Goal: Task Accomplishment & Management: Use online tool/utility

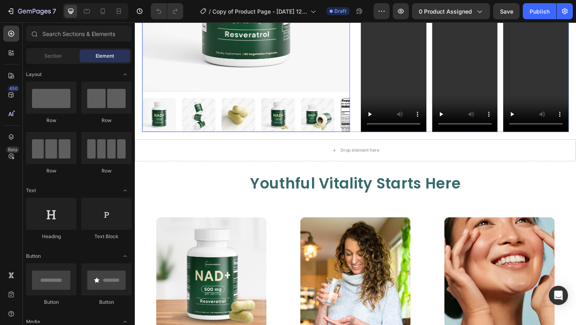
scroll to position [301, 0]
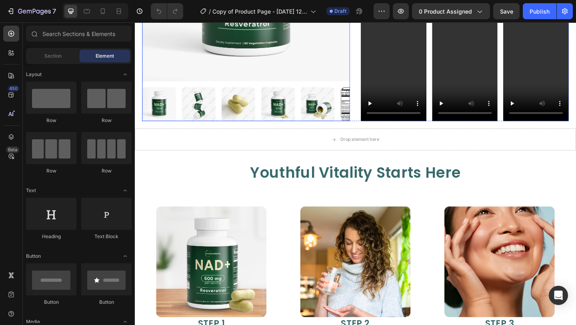
click at [281, 115] on img at bounding box center [290, 111] width 37 height 37
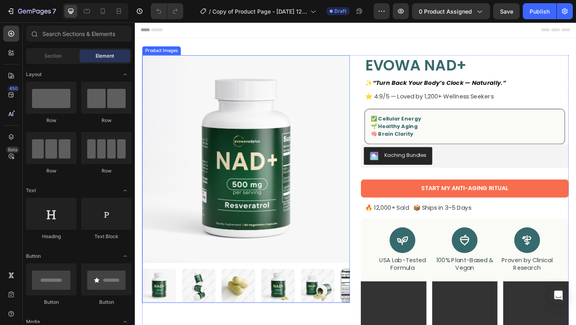
click at [240, 218] on img at bounding box center [256, 171] width 226 height 226
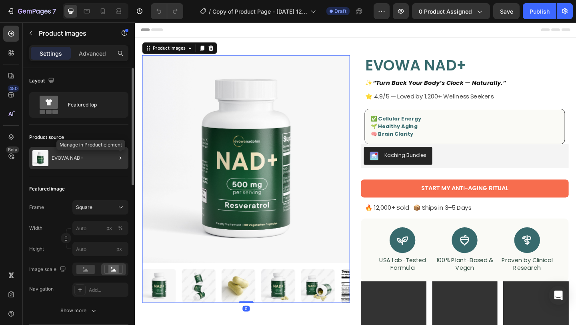
click at [125, 158] on div at bounding box center [117, 158] width 22 height 22
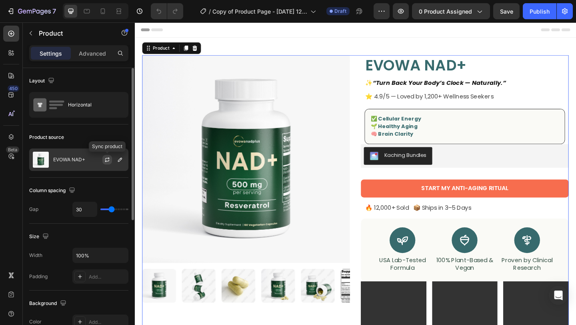
click at [107, 160] on icon "button" at bounding box center [107, 159] width 6 height 6
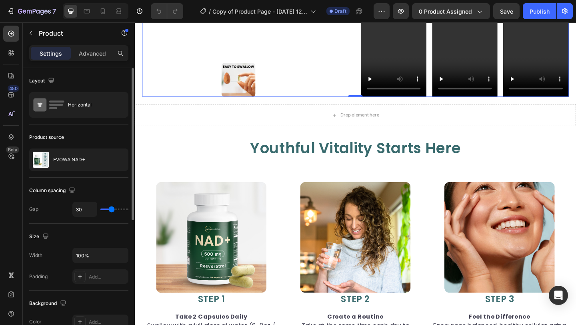
scroll to position [329, 0]
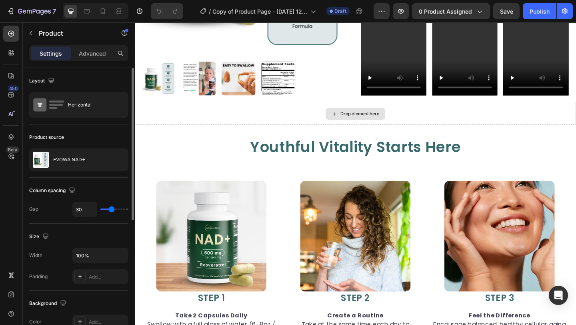
click at [419, 128] on div "Drop element here" at bounding box center [375, 122] width 480 height 24
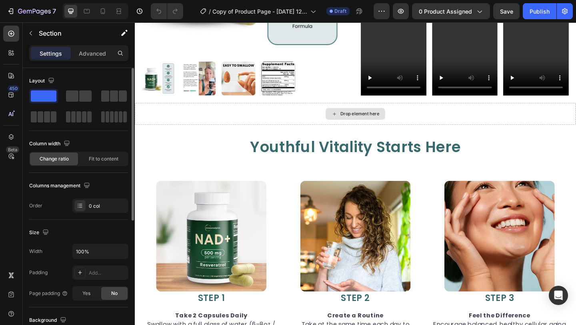
click at [440, 128] on div "Drop element here" at bounding box center [375, 122] width 480 height 24
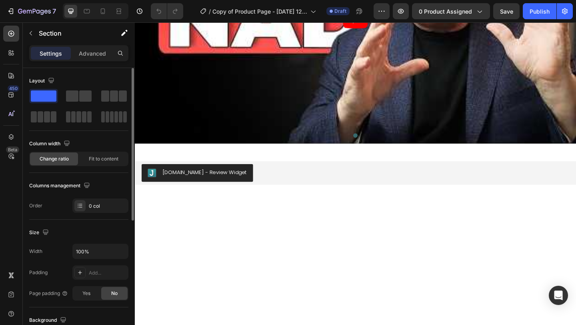
scroll to position [1483, 0]
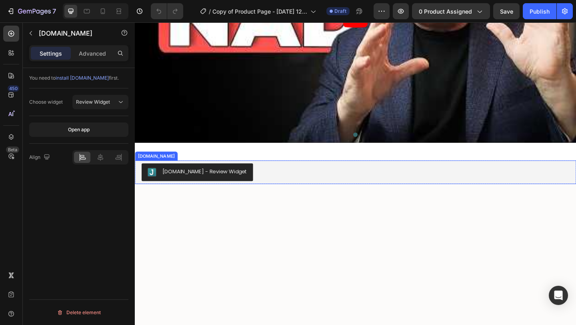
click at [293, 187] on div "Judge.me - Review Widget" at bounding box center [375, 185] width 466 height 19
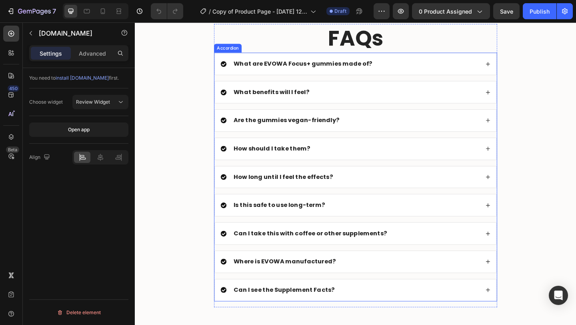
scroll to position [1655, 0]
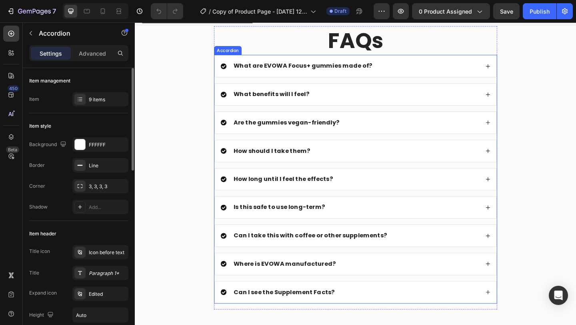
click at [294, 315] on strong "Can I see the Supplement Facts?" at bounding box center [297, 315] width 110 height 9
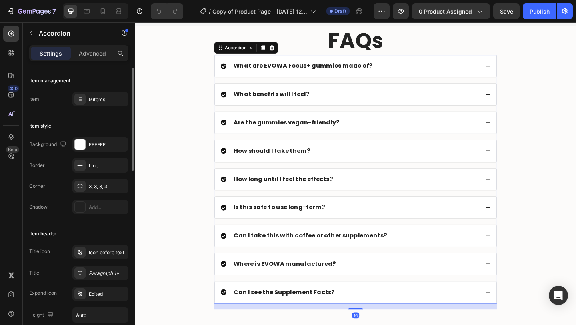
click at [362, 316] on div "Can I see the Supplement Facts?" at bounding box center [369, 315] width 282 height 11
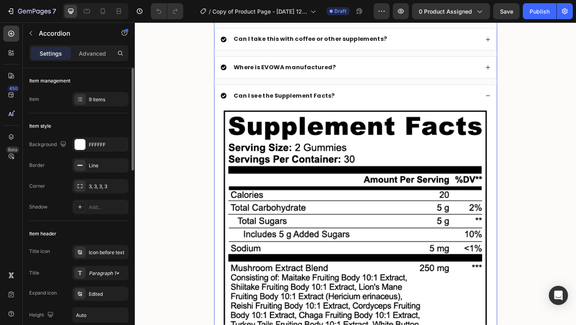
scroll to position [1871, 0]
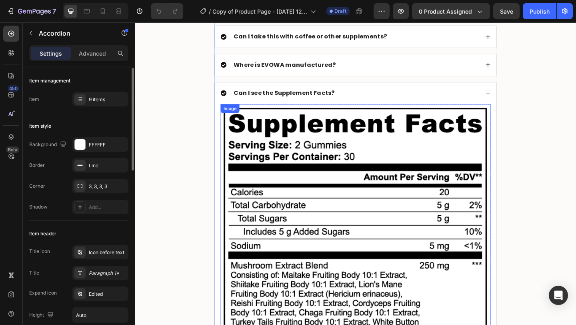
click at [365, 224] on img at bounding box center [375, 292] width 294 height 362
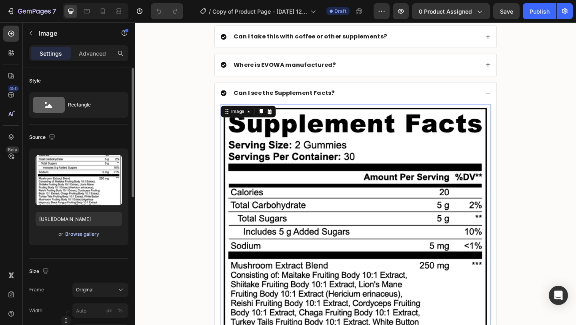
click at [80, 234] on div "Browse gallery" at bounding box center [82, 233] width 34 height 7
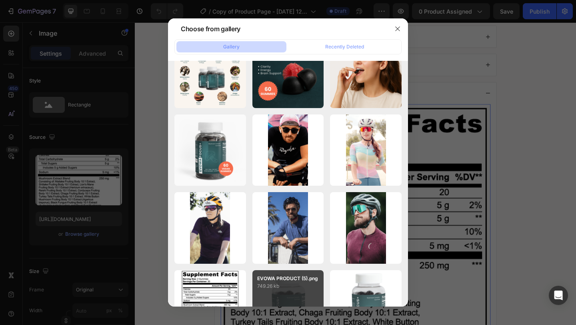
scroll to position [0, 0]
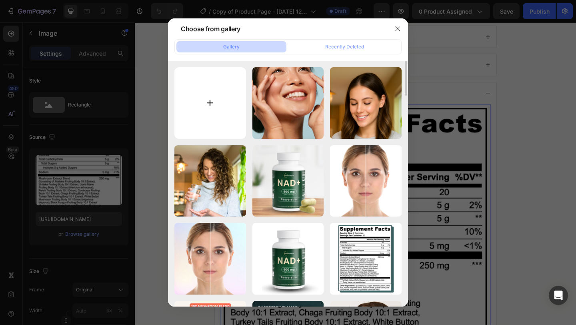
click at [217, 98] on input "file" at bounding box center [210, 103] width 72 height 72
type input "C:\fakepath\20250416172116-jtp4nadp-sf-1.png"
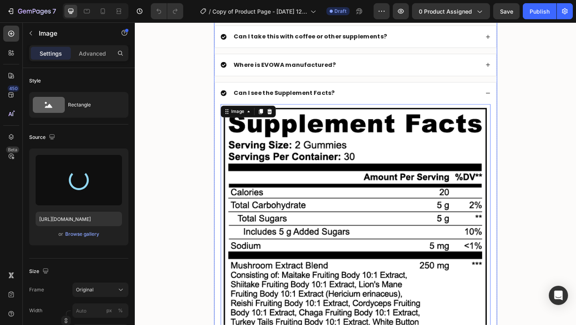
type input "https://cdn.shopify.com/s/files/1/0658/2016/4165/files/gempages_570300174711128…"
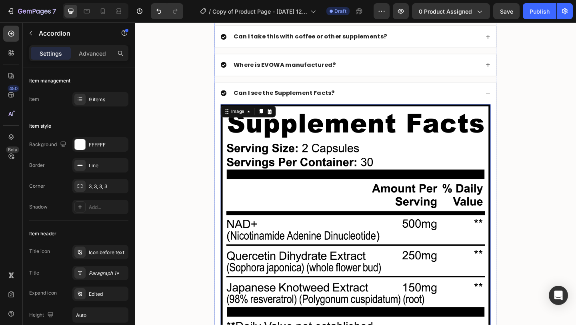
click at [384, 93] on div "Can I see the Supplement Facts?" at bounding box center [375, 100] width 306 height 24
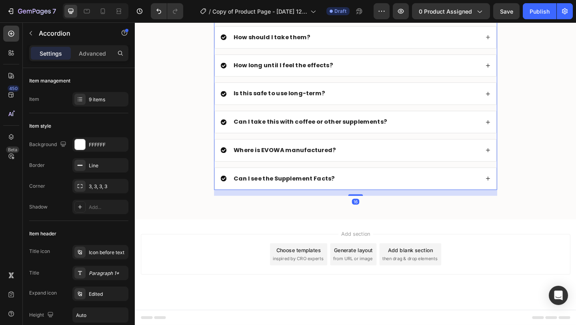
click at [374, 187] on div "Can I see the Supplement Facts?" at bounding box center [369, 192] width 282 height 11
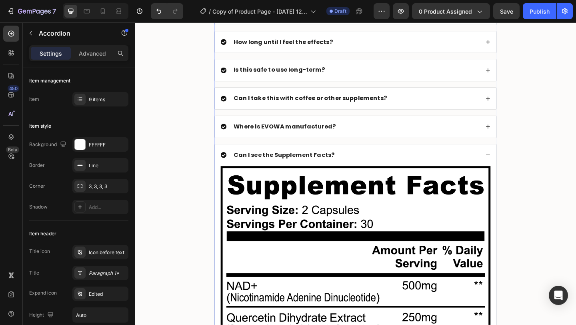
scroll to position [1871, 0]
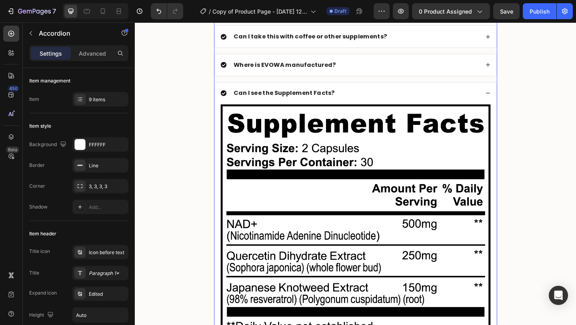
click at [371, 98] on div "Can I see the Supplement Facts?" at bounding box center [369, 99] width 282 height 11
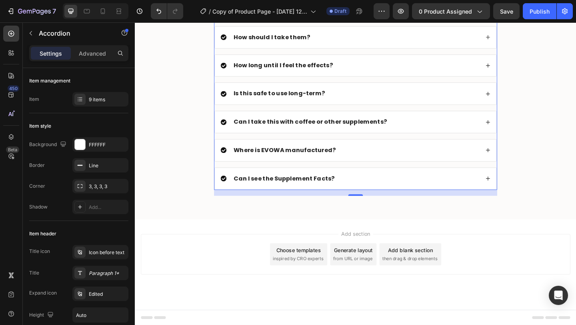
click at [374, 187] on div "Can I see the Supplement Facts?" at bounding box center [369, 192] width 282 height 11
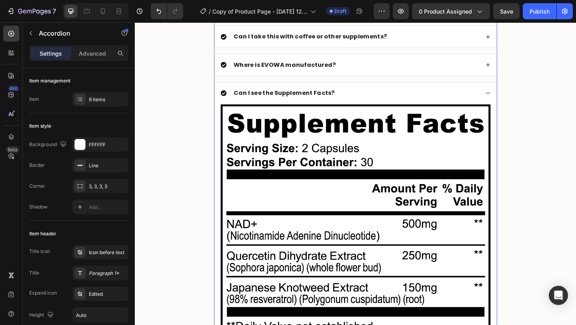
click at [372, 98] on div "Can I see the Supplement Facts?" at bounding box center [369, 99] width 282 height 11
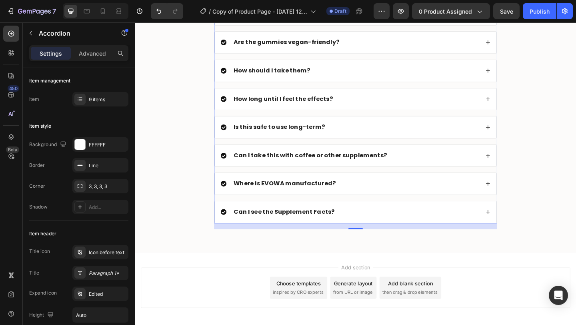
scroll to position [1740, 0]
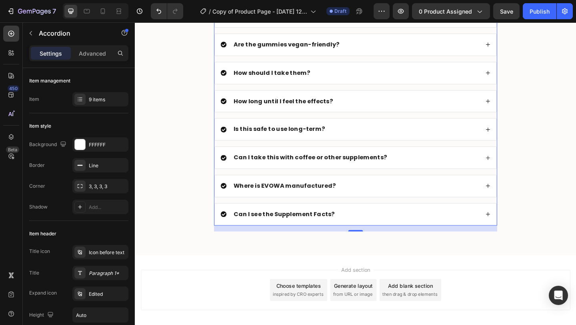
click at [364, 200] on div "Where is EVOWA manufactured?" at bounding box center [369, 200] width 282 height 11
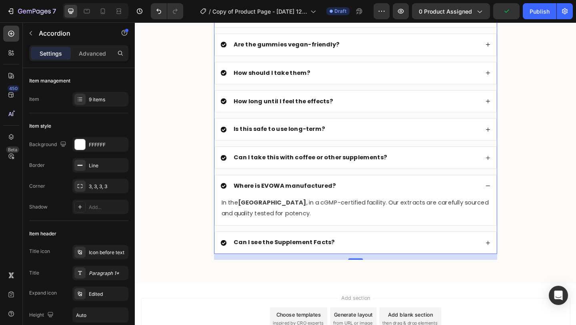
click at [364, 200] on div "Where is EVOWA manufactured?" at bounding box center [369, 200] width 282 height 11
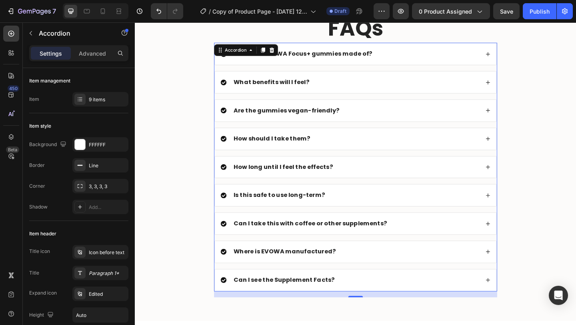
scroll to position [1667, 0]
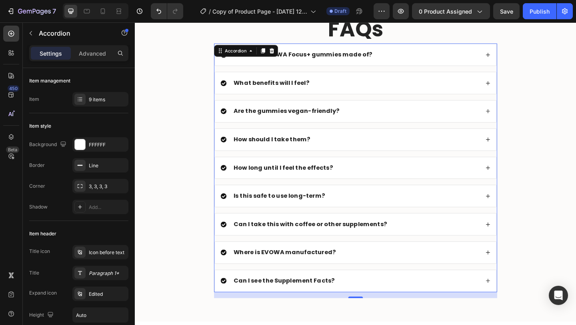
click at [305, 91] on strong "What benefits will I feel?" at bounding box center [283, 87] width 82 height 9
click at [396, 58] on div "What are EVOWA Focus+ gummies made of?" at bounding box center [369, 57] width 282 height 11
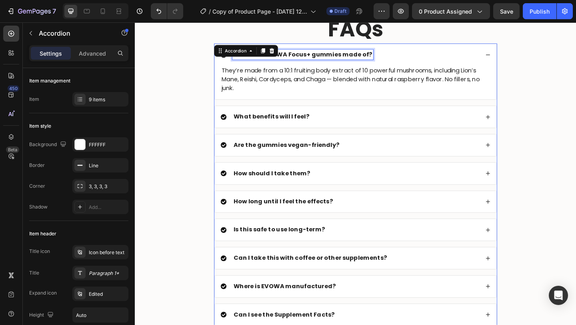
click at [367, 56] on strong "What are EVOWA Focus+ gummies made of?" at bounding box center [317, 56] width 151 height 9
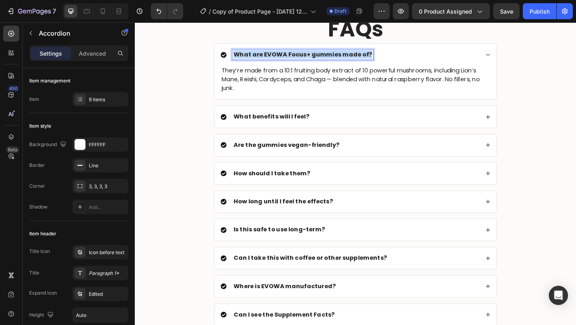
click at [367, 56] on strong "What are EVOWA Focus+ gummies made of?" at bounding box center [317, 56] width 151 height 9
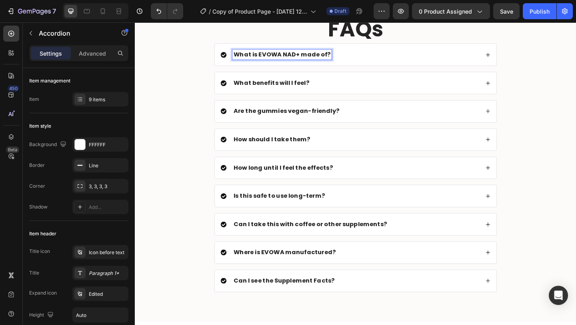
click at [364, 60] on div "What is EVOWA NAD+ made of?" at bounding box center [369, 57] width 282 height 11
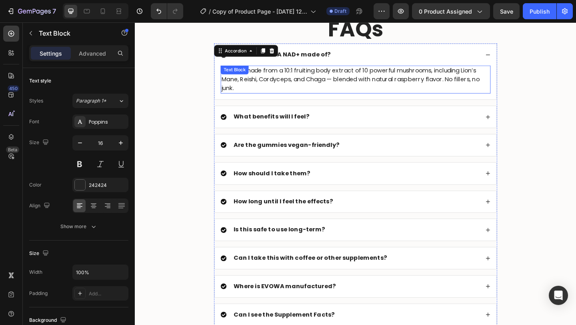
click at [313, 89] on p "They’re made from a 10:1 fruiting body extract of 10 powerful mushrooms, includ…" at bounding box center [375, 84] width 292 height 29
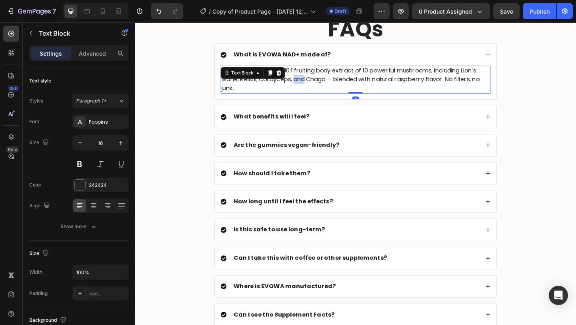
click at [313, 89] on p "They’re made from a 10:1 fruiting body extract of 10 powerful mushrooms, includ…" at bounding box center [375, 84] width 292 height 29
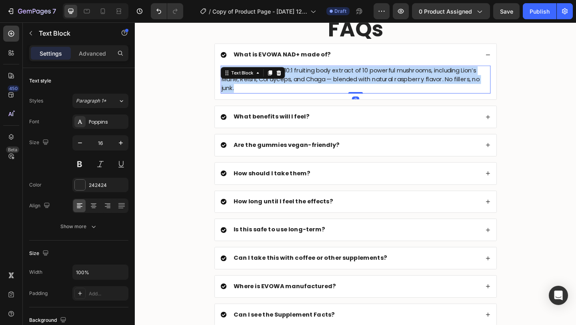
click at [313, 89] on p "They’re made from a 10:1 fruiting body extract of 10 powerful mushrooms, includ…" at bounding box center [375, 84] width 292 height 29
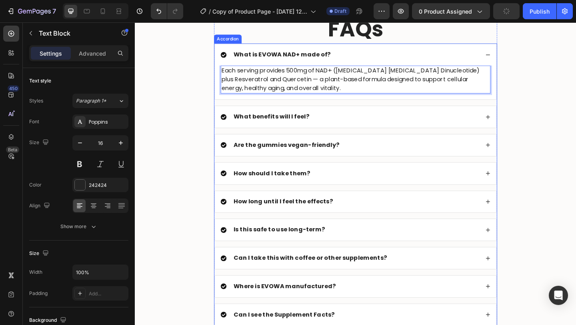
click at [280, 126] on strong "What benefits will I feel?" at bounding box center [283, 124] width 82 height 9
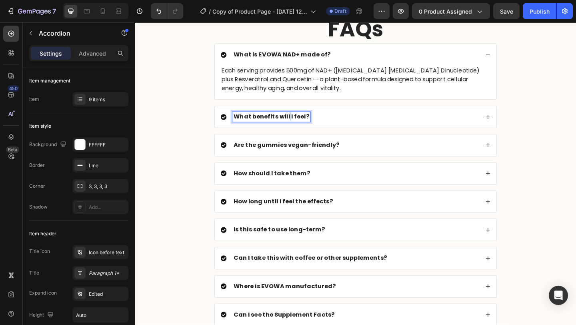
click at [301, 122] on strong "What benefits will I feel?" at bounding box center [283, 124] width 82 height 9
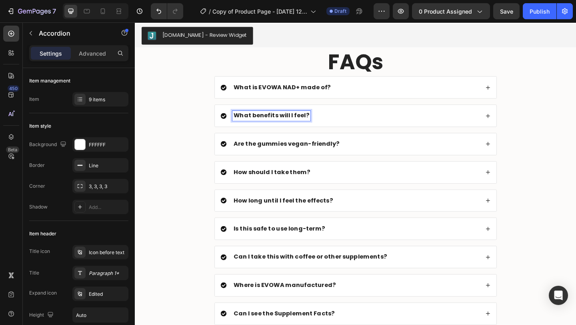
scroll to position [1630, 0]
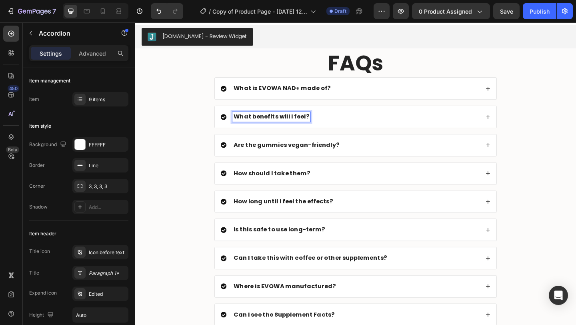
click at [348, 124] on div "What benefits will I feel?" at bounding box center [369, 125] width 282 height 11
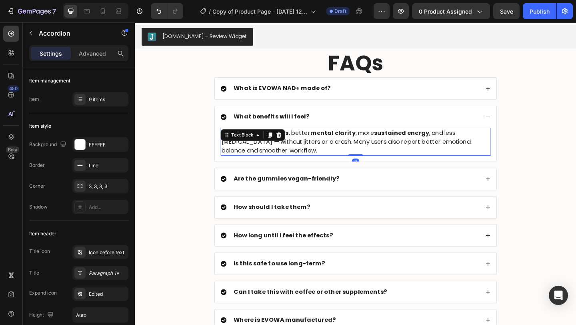
click at [314, 153] on p "Expect improved focus , better mental clarity , more sustained energy , and les…" at bounding box center [375, 152] width 292 height 29
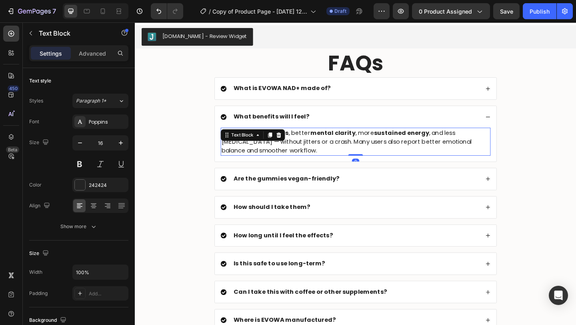
click at [314, 153] on p "Expect improved focus , better mental clarity , more sustained energy , and les…" at bounding box center [375, 152] width 292 height 29
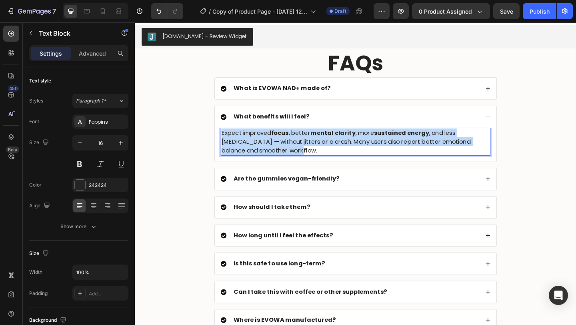
click at [314, 153] on p "Expect improved focus , better mental clarity , more sustained energy , and les…" at bounding box center [375, 152] width 292 height 29
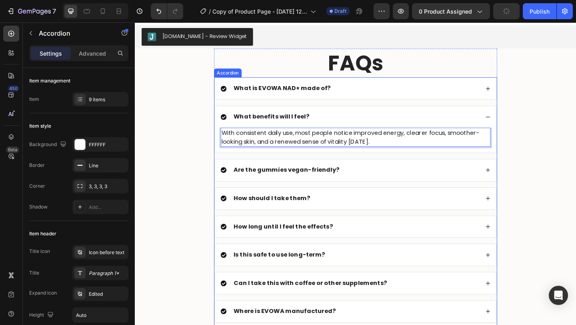
click at [263, 183] on strong "Are the gummies vegan-friendly?" at bounding box center [299, 182] width 115 height 9
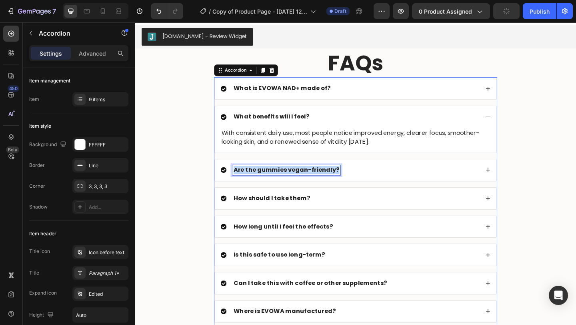
click at [263, 183] on strong "Are the gummies vegan-friendly?" at bounding box center [299, 182] width 115 height 9
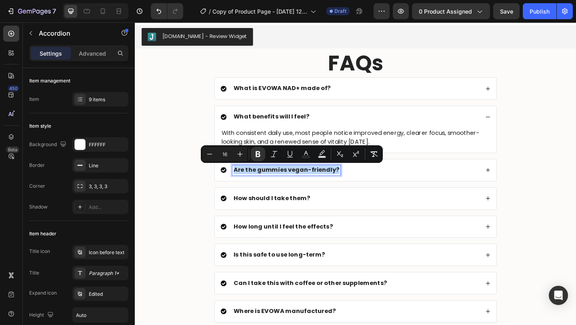
click at [291, 182] on strong "Are the gummies vegan-friendly?" at bounding box center [299, 182] width 115 height 9
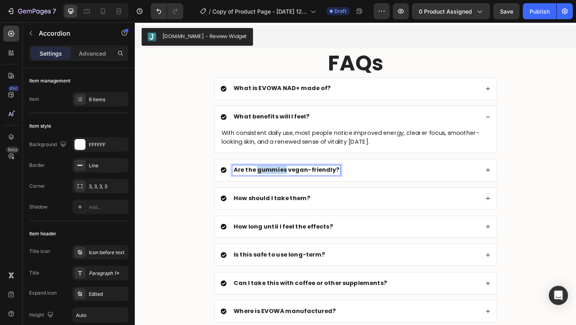
click at [291, 182] on strong "Are the gummies vegan-friendly?" at bounding box center [299, 182] width 115 height 9
click at [374, 186] on div "Is EVOWA NAD+ vegan-friendly?" at bounding box center [369, 183] width 282 height 11
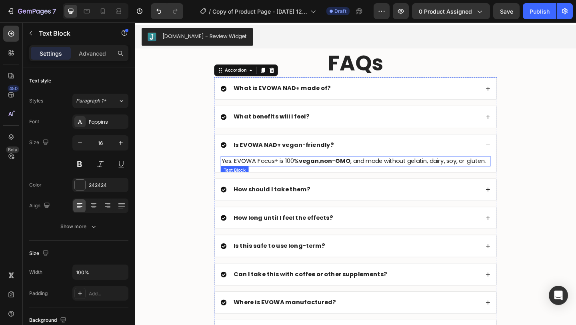
click at [274, 174] on p "Yes. EVOWA Focus+ is 100% vegan , non-GMO , and made without gelatin, dairy, so…" at bounding box center [375, 173] width 292 height 10
click at [265, 204] on strong "How should I take them?" at bounding box center [283, 203] width 83 height 9
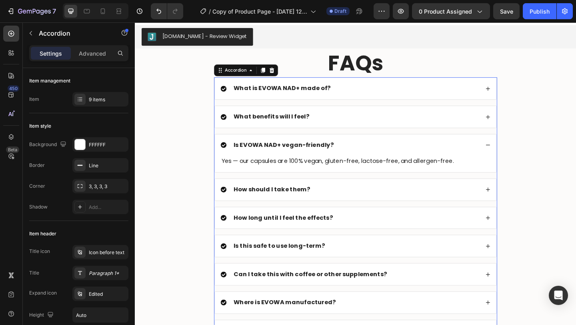
click at [362, 204] on div "How should I take them?" at bounding box center [369, 204] width 282 height 11
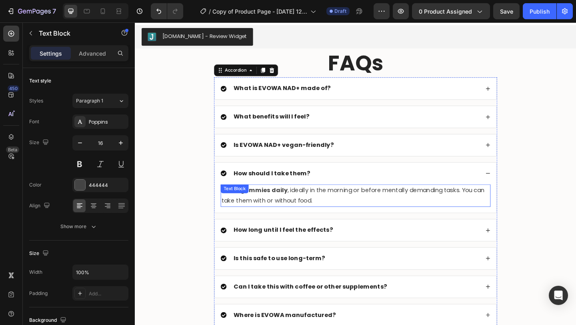
click at [293, 214] on p "Take 2 gummies daily , ideally in the morning or before mentally demanding task…" at bounding box center [375, 210] width 292 height 23
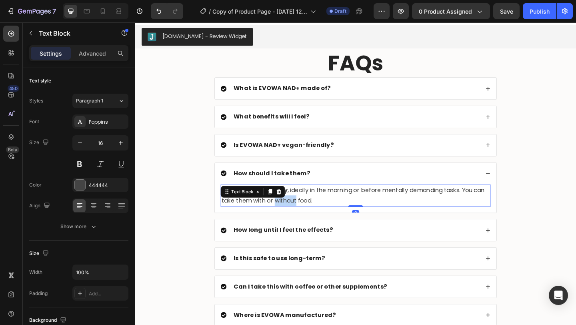
click at [293, 214] on p "Take 2 gummies daily , ideally in the morning or before mentally demanding task…" at bounding box center [375, 210] width 292 height 23
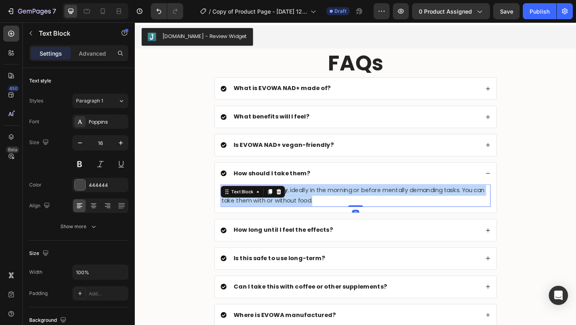
click at [293, 214] on p "Take 2 gummies daily , ideally in the morning or before mentally demanding task…" at bounding box center [375, 210] width 292 height 23
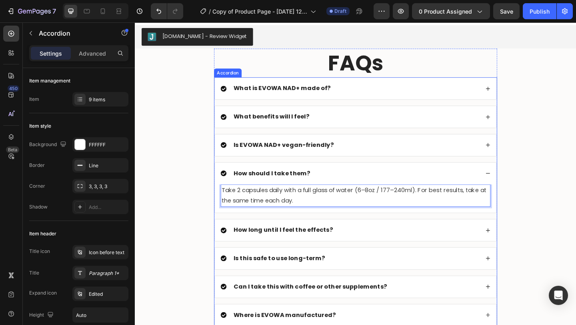
click at [280, 245] on strong "How long until I feel the effects?" at bounding box center [296, 247] width 108 height 9
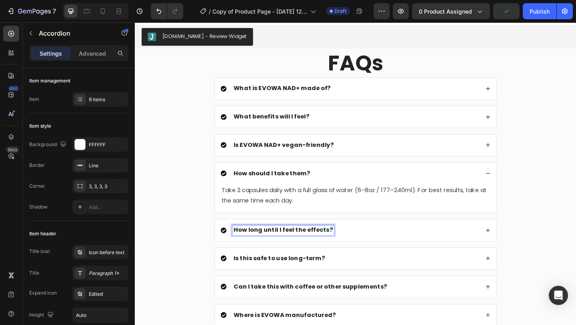
click at [378, 250] on div "How long until I feel the effects?" at bounding box center [369, 248] width 282 height 11
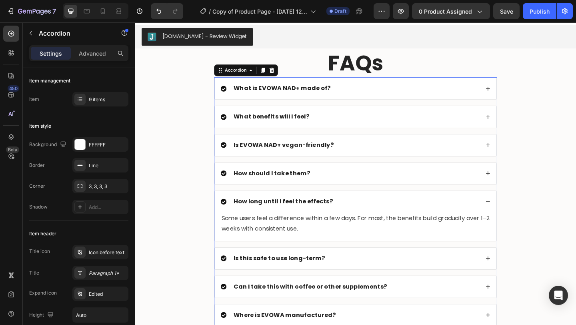
click at [273, 184] on strong "How should I take them?" at bounding box center [283, 186] width 83 height 9
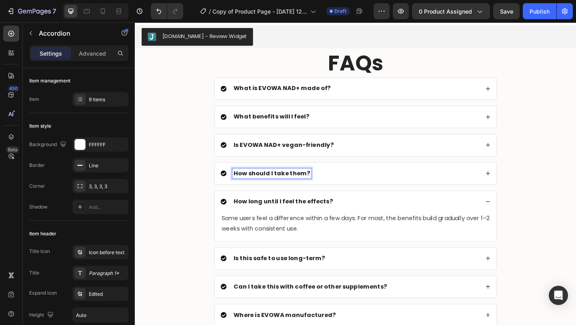
click at [360, 191] on div "How should I take them?" at bounding box center [369, 186] width 282 height 11
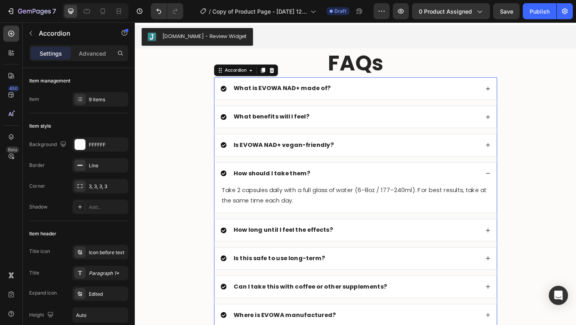
click at [362, 189] on div "How should I take them?" at bounding box center [369, 186] width 282 height 11
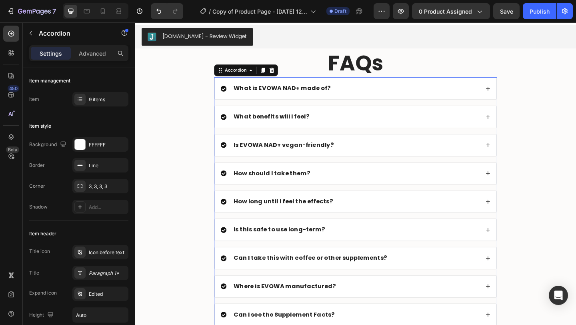
click at [292, 214] on strong "How long until I feel the effects?" at bounding box center [296, 216] width 108 height 9
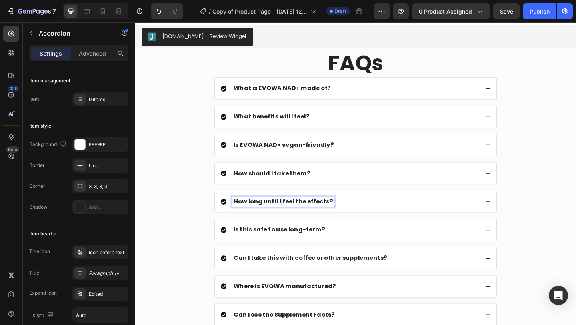
click at [292, 214] on strong "How long until I feel the effects?" at bounding box center [296, 216] width 108 height 9
click at [365, 218] on div "How long until I feel results?" at bounding box center [369, 217] width 282 height 11
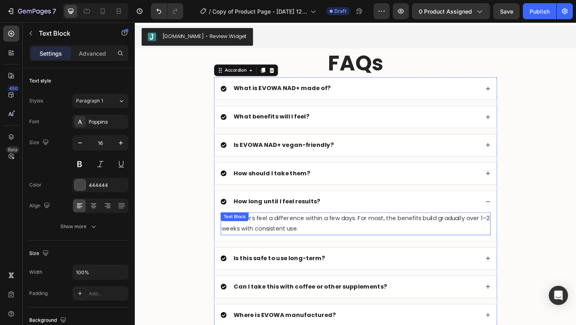
click at [310, 244] on p "Some users feel a difference within a few days. For most, the benefits build gr…" at bounding box center [375, 241] width 292 height 23
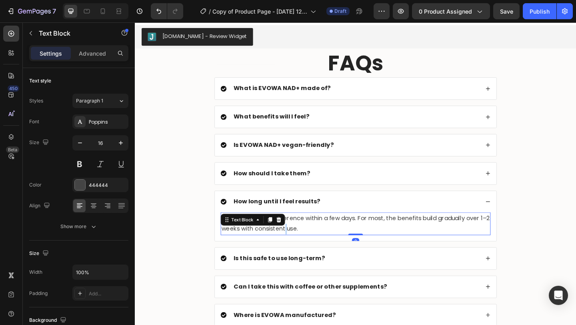
click at [310, 244] on p "Some users feel a difference within a few days. For most, the benefits build gr…" at bounding box center [375, 241] width 292 height 23
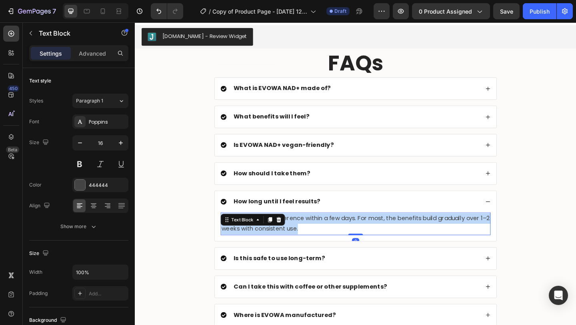
click at [310, 244] on p "Some users feel a difference within a few days. For most, the benefits build gr…" at bounding box center [375, 241] width 292 height 23
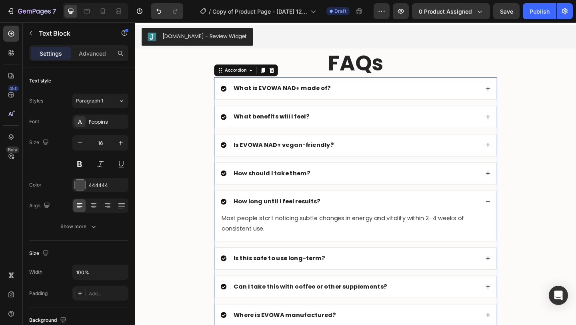
click at [274, 278] on strong "Is this safe to use long-term?" at bounding box center [291, 278] width 99 height 9
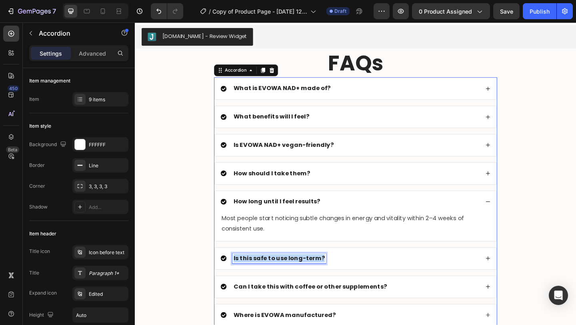
click at [274, 278] on strong "Is this safe to use long-term?" at bounding box center [291, 278] width 99 height 9
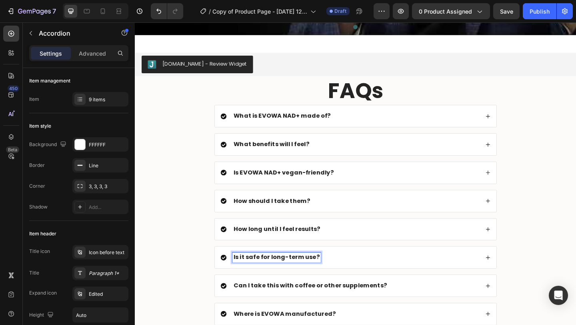
scroll to position [1599, 0]
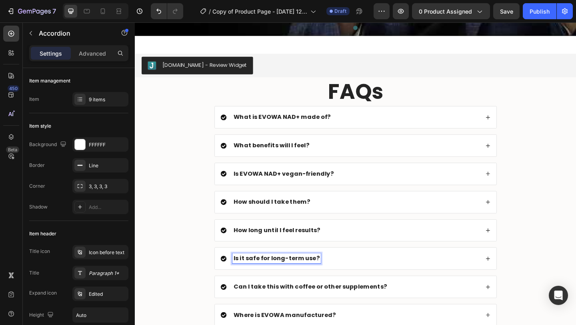
click at [388, 271] on div "Is it safe for long-term use?" at bounding box center [375, 279] width 306 height 24
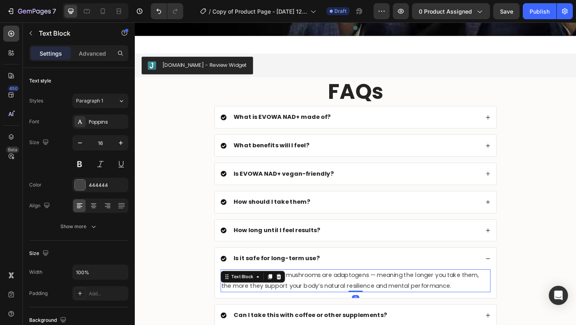
click at [281, 298] on div "Absolutely. Functional mushrooms are adaptogens — meaning the longer you take t…" at bounding box center [375, 303] width 294 height 25
click at [281, 298] on icon at bounding box center [282, 299] width 4 height 6
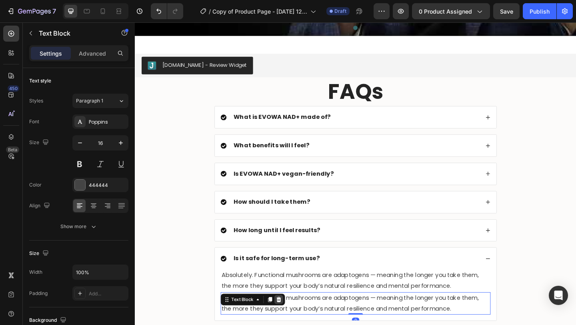
click at [292, 324] on icon at bounding box center [291, 323] width 6 height 6
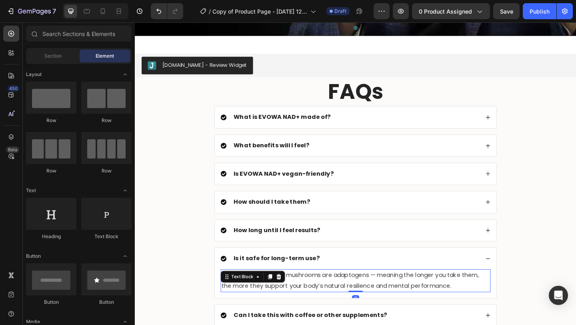
click at [290, 311] on p "Absolutely. Functional mushrooms are adaptogens — meaning the longer you take t…" at bounding box center [375, 303] width 292 height 23
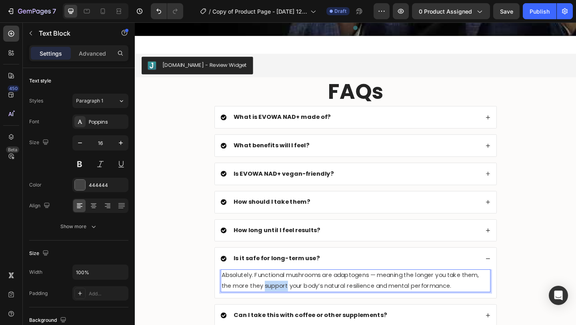
click at [290, 311] on p "Absolutely. Functional mushrooms are adaptogens — meaning the longer you take t…" at bounding box center [375, 303] width 292 height 23
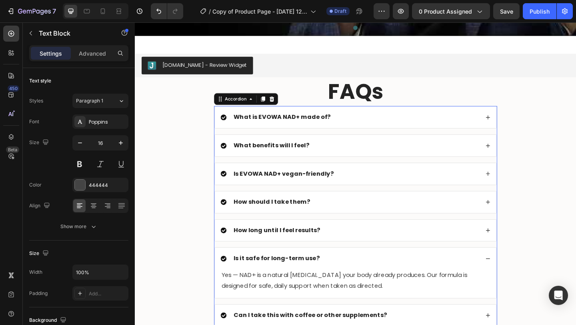
click at [292, 278] on strong "Is it safe for long-term use?" at bounding box center [289, 278] width 94 height 9
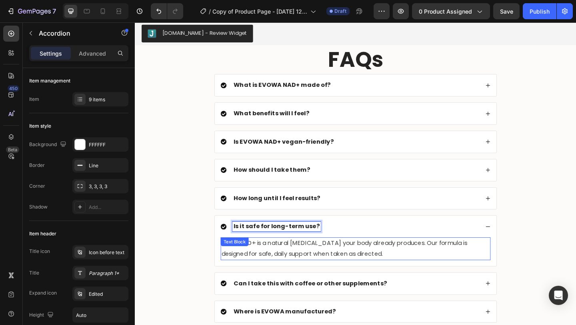
scroll to position [1640, 0]
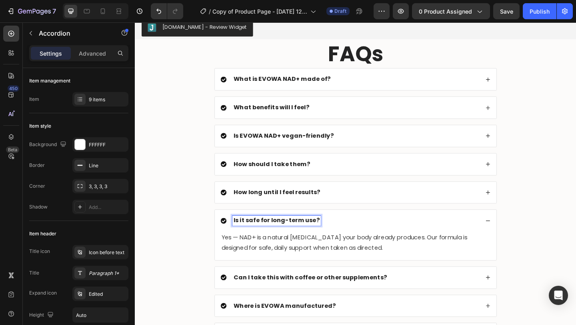
click at [328, 296] on strong "Can I take this with coffee or other supplements?" at bounding box center [325, 299] width 167 height 9
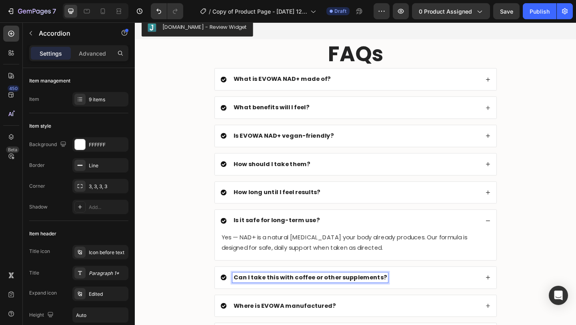
click at [328, 297] on strong "Can I take this with coffee or other supplements?" at bounding box center [325, 299] width 167 height 9
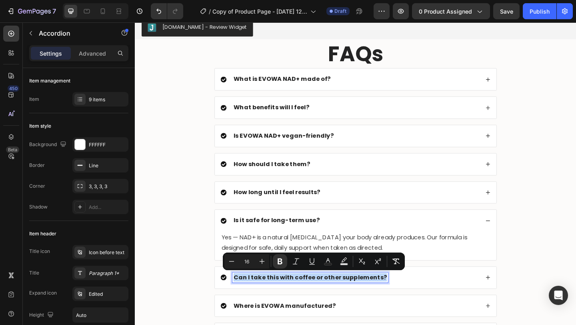
copy strong "Can I take this with coffee or other supplements?"
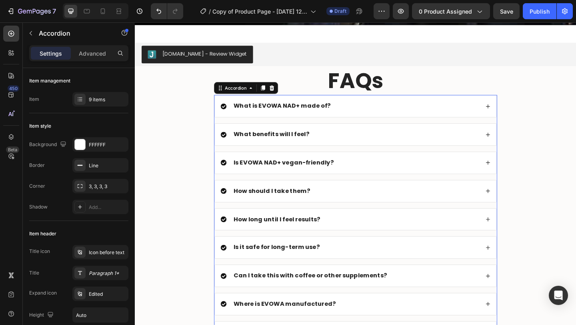
scroll to position [1609, 0]
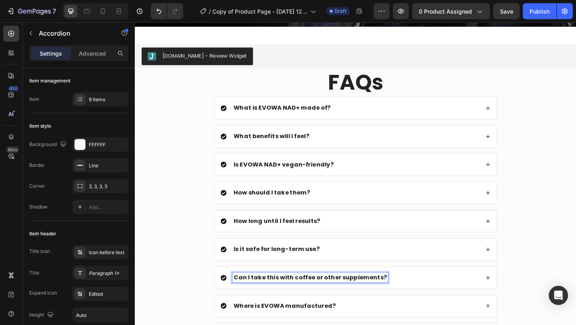
click at [283, 300] on strong "Can I take this with coffee or other supplements?" at bounding box center [325, 299] width 167 height 9
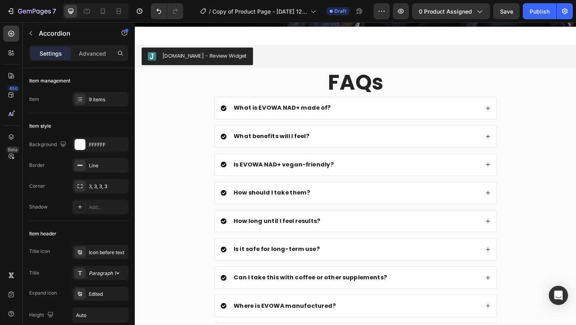
click at [428, 291] on div "Can I take this with coffee or other supplements?" at bounding box center [375, 300] width 306 height 24
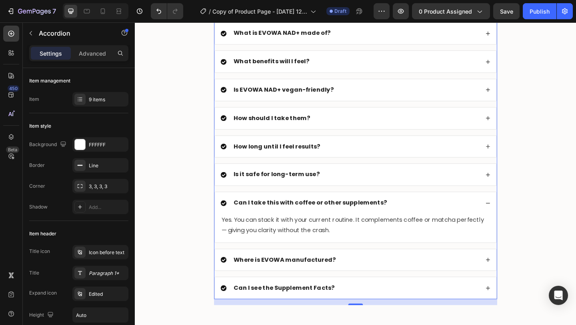
scroll to position [1704, 0]
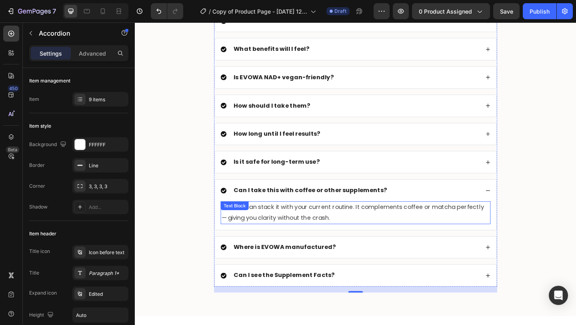
click at [346, 236] on p "Yes. You can stack it with your current routine. It complements coffee or match…" at bounding box center [375, 229] width 292 height 23
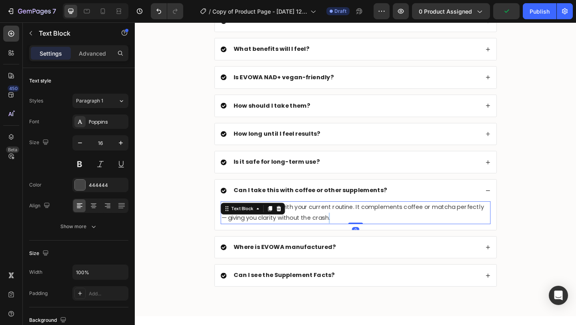
click at [346, 236] on p "Yes. You can stack it with your current routine. It complements coffee or match…" at bounding box center [375, 229] width 292 height 23
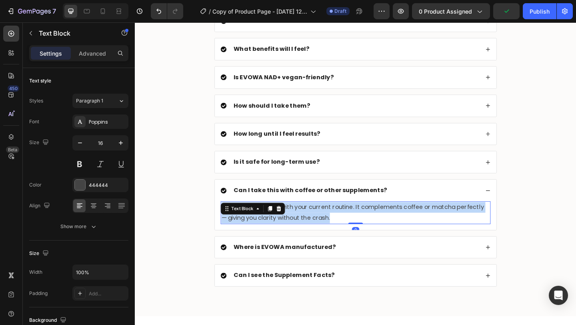
click at [346, 236] on p "Yes. You can stack it with your current routine. It complements coffee or match…" at bounding box center [375, 229] width 292 height 23
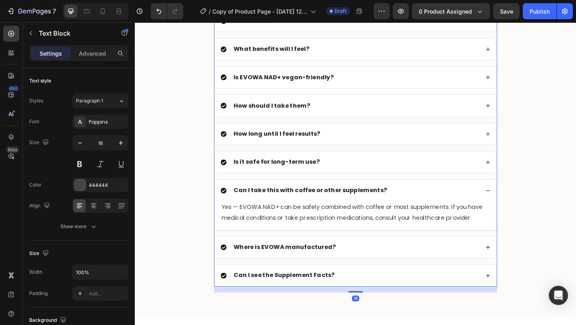
click at [292, 270] on strong "Where is EVOWA manufactured?" at bounding box center [297, 266] width 111 height 9
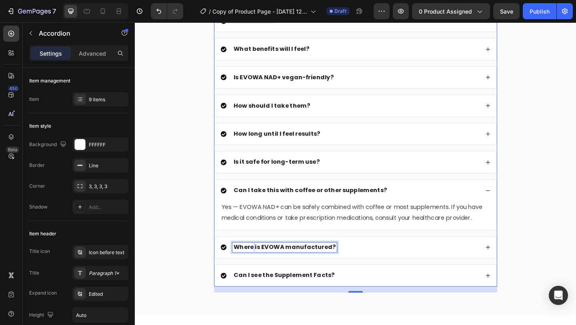
click at [262, 264] on strong "Where is EVOWA manufactured?" at bounding box center [297, 266] width 111 height 9
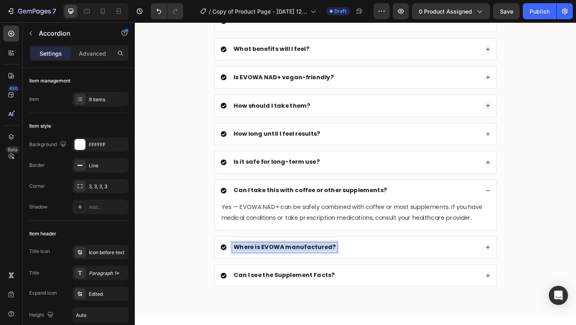
click at [262, 264] on strong "Where is EVOWA manufactured?" at bounding box center [297, 266] width 111 height 9
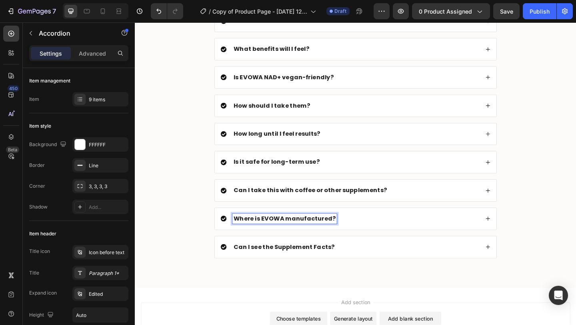
click at [384, 241] on div "Where is EVOWA manufactured?" at bounding box center [369, 235] width 282 height 11
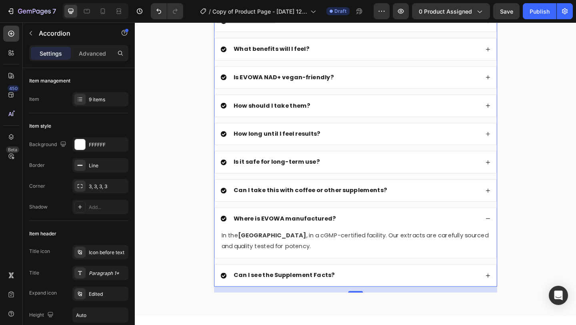
click at [308, 299] on strong "Can I see the Supplement Facts?" at bounding box center [297, 296] width 110 height 9
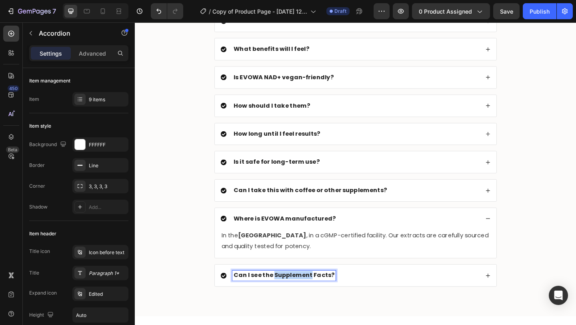
click at [308, 299] on strong "Can I see the Supplement Facts?" at bounding box center [297, 296] width 110 height 9
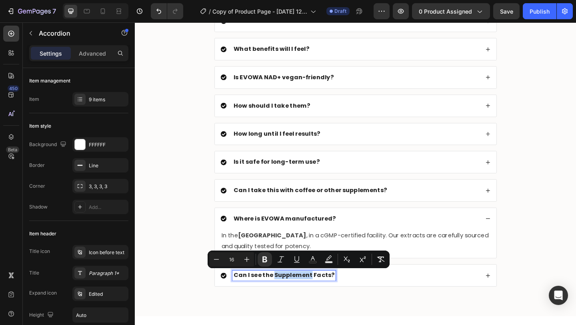
click at [308, 299] on strong "Can I see the Supplement Facts?" at bounding box center [297, 296] width 110 height 9
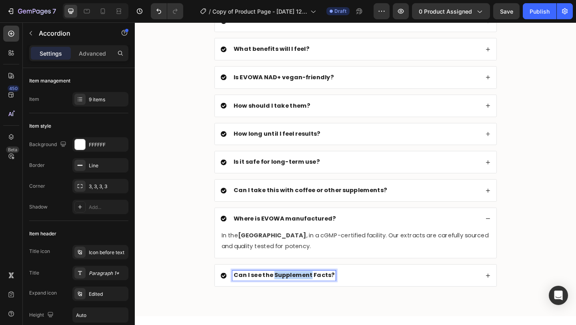
click at [308, 299] on strong "Can I see the Supplement Facts?" at bounding box center [297, 296] width 110 height 9
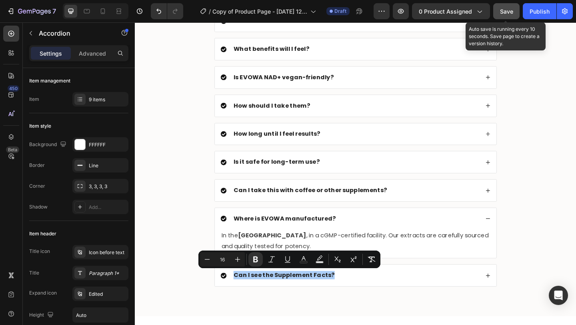
click at [515, 12] on button "Save" at bounding box center [506, 11] width 26 height 16
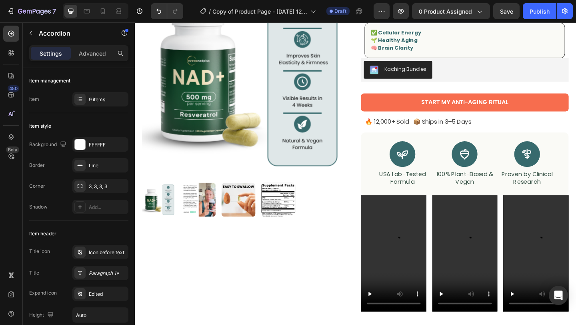
scroll to position [0, 0]
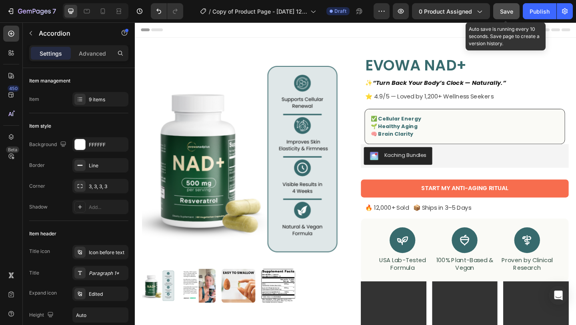
click at [502, 14] on div "Save" at bounding box center [506, 11] width 13 height 8
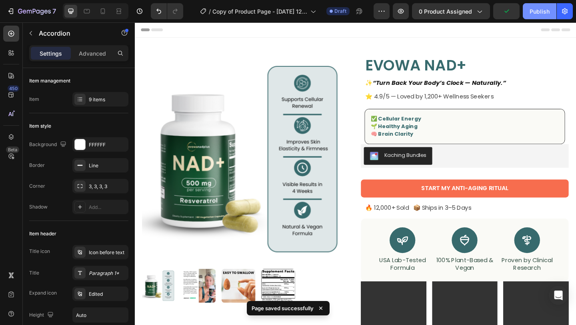
click at [540, 11] on div "Publish" at bounding box center [540, 11] width 20 height 8
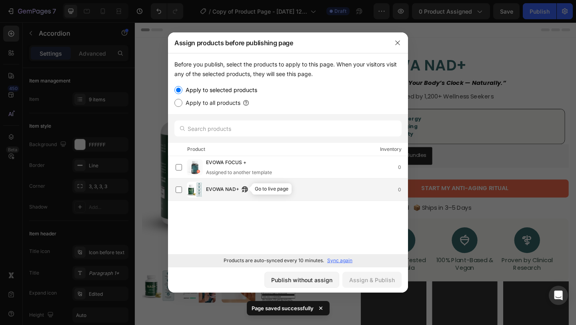
click at [245, 192] on button "button" at bounding box center [245, 189] width 8 height 8
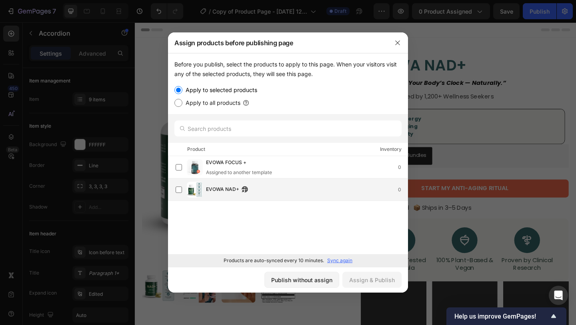
click at [205, 189] on div "EVOWA NAD+ 0" at bounding box center [292, 190] width 232 height 16
click at [362, 276] on div "Assign & Publish" at bounding box center [372, 280] width 46 height 8
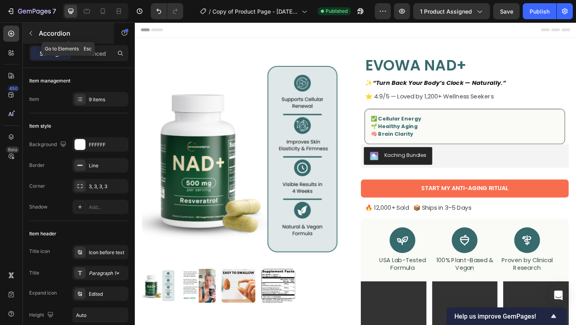
click at [32, 30] on icon "button" at bounding box center [31, 33] width 6 height 6
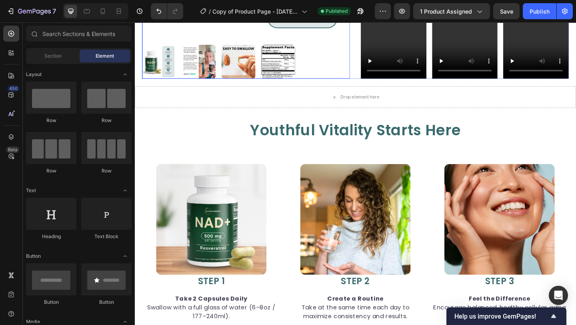
scroll to position [347, 0]
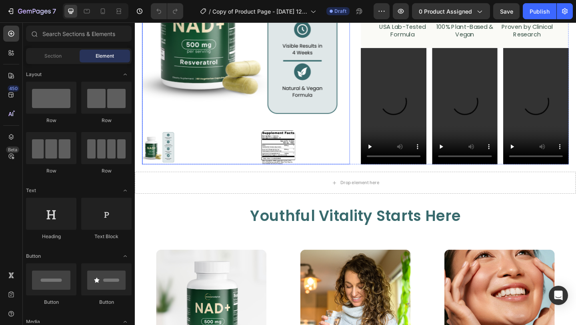
scroll to position [276, 0]
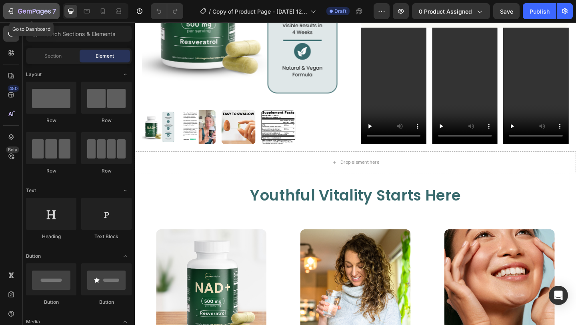
click at [15, 12] on div "7" at bounding box center [31, 11] width 49 height 10
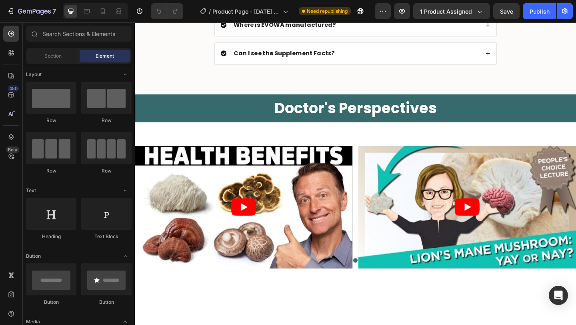
scroll to position [1458, 0]
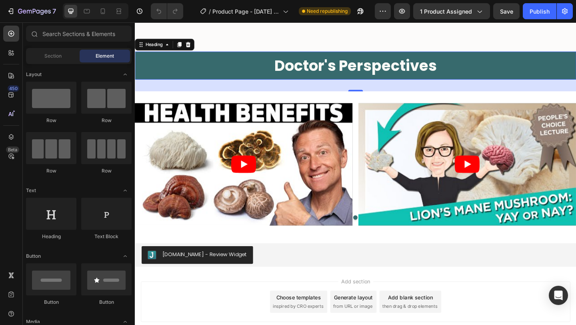
click at [236, 62] on h2 "Doctor's Perspectives" at bounding box center [375, 69] width 480 height 30
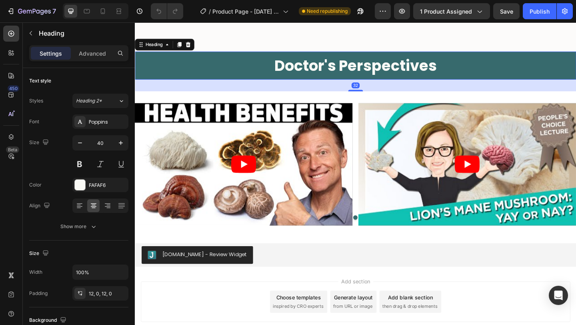
click at [173, 71] on h2 "Doctor's Perspectives" at bounding box center [375, 69] width 480 height 30
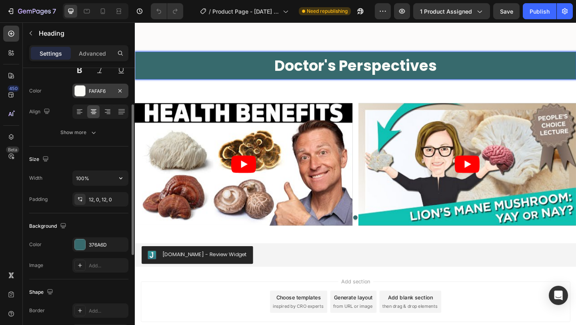
scroll to position [104, 0]
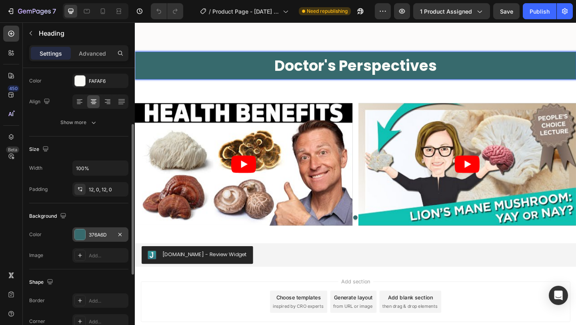
click at [81, 234] on div at bounding box center [80, 234] width 10 height 10
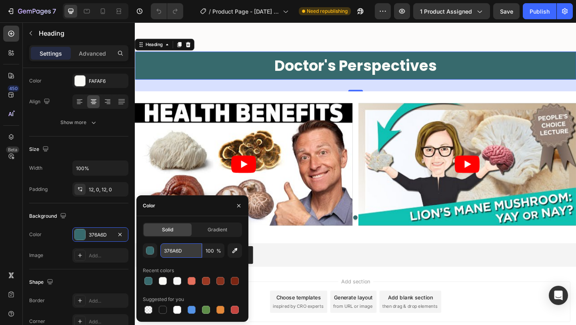
click at [174, 253] on input "376A6D" at bounding box center [181, 250] width 42 height 14
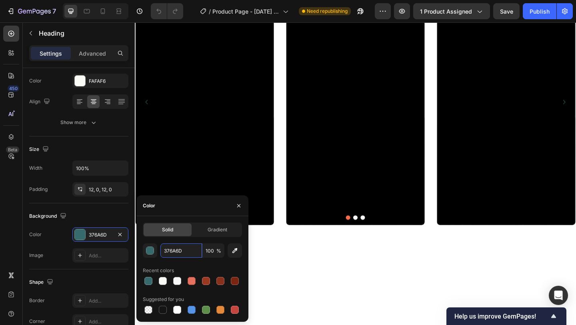
scroll to position [0, 0]
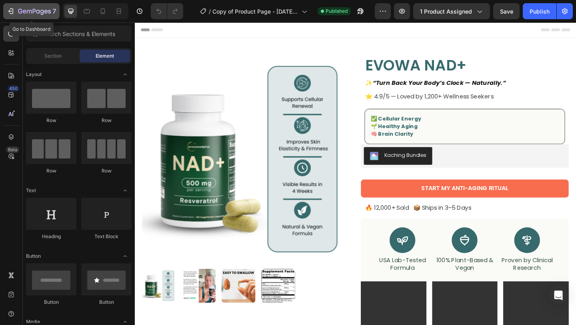
click at [11, 15] on icon "button" at bounding box center [11, 11] width 8 height 8
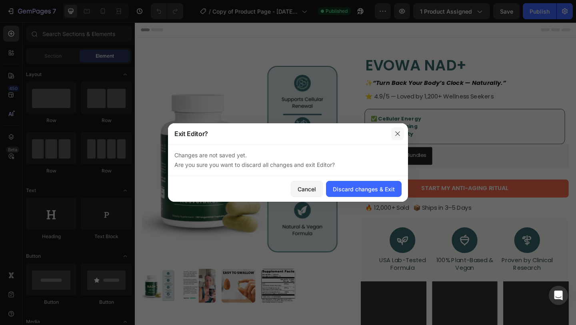
click at [399, 132] on icon "button" at bounding box center [397, 133] width 4 height 4
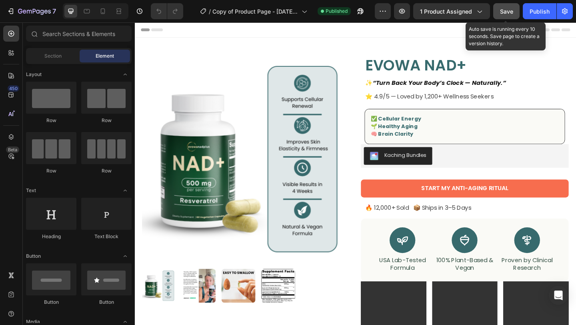
click at [501, 10] on span "Save" at bounding box center [506, 11] width 13 height 7
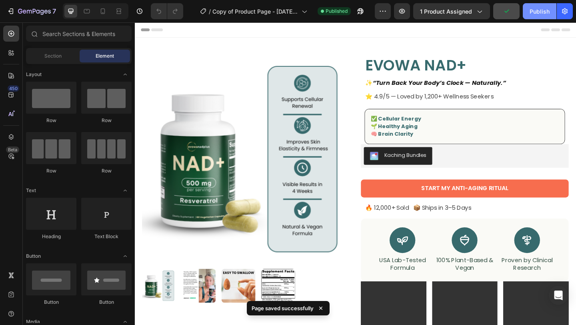
click at [531, 16] on button "Publish" at bounding box center [540, 11] width 34 height 16
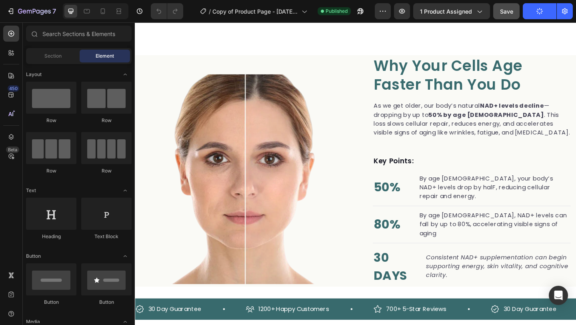
scroll to position [578, 0]
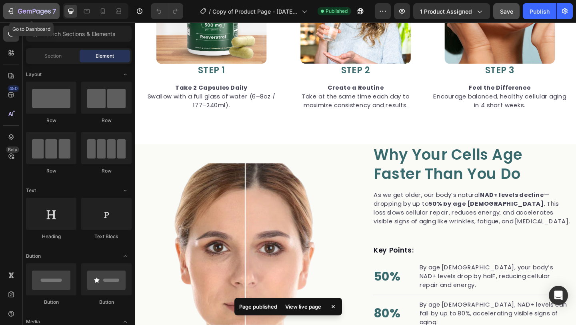
click at [13, 13] on icon "button" at bounding box center [12, 11] width 4 height 6
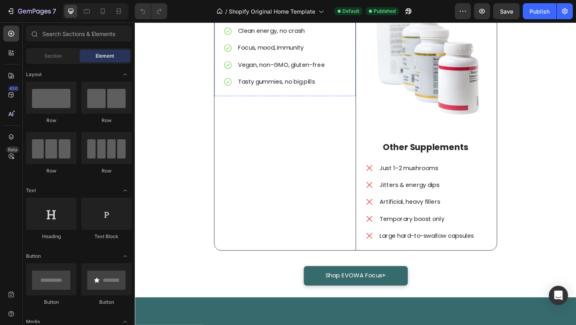
scroll to position [918, 0]
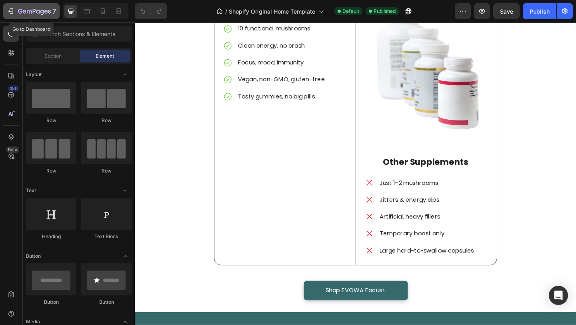
click at [9, 12] on icon "button" at bounding box center [10, 11] width 4 height 2
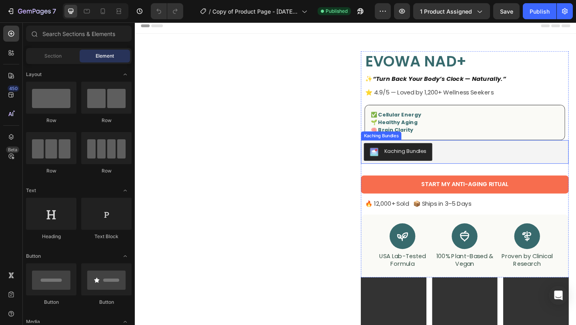
scroll to position [4, 0]
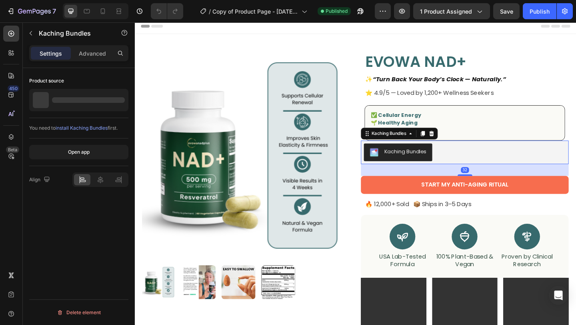
click at [475, 164] on div "Kaching Bundles" at bounding box center [494, 163] width 220 height 19
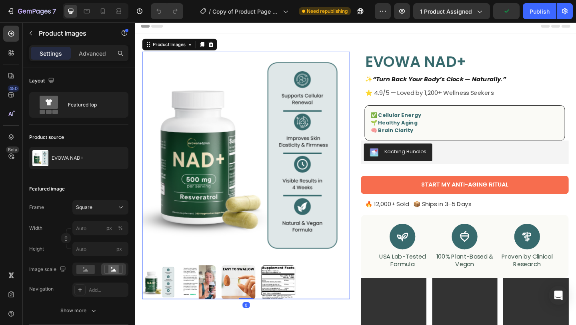
click at [360, 123] on img at bounding box center [256, 167] width 226 height 226
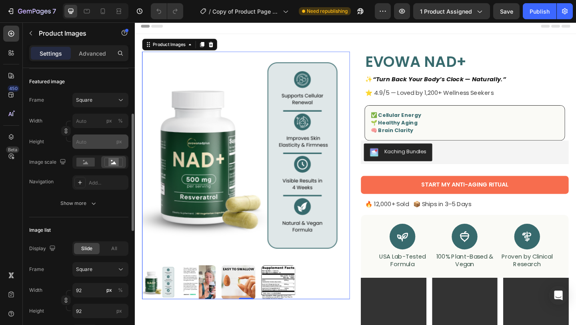
scroll to position [116, 0]
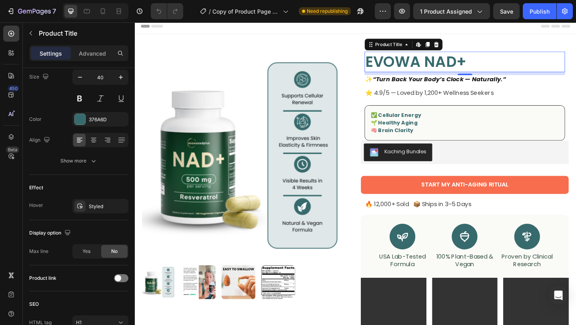
click at [518, 65] on h1 "EVOWA NAD+" at bounding box center [494, 65] width 218 height 22
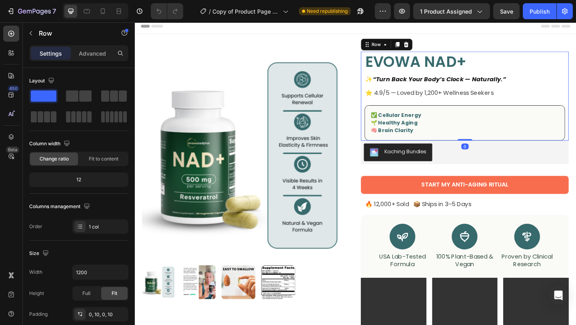
click at [381, 114] on div "EVOWA NAD+ Product Title ✨ “Turn Back Your Body’s Clock — Naturally.” Text Bloc…" at bounding box center [494, 102] width 226 height 97
click at [576, 165] on div "Kaching Bundles" at bounding box center [494, 164] width 226 height 26
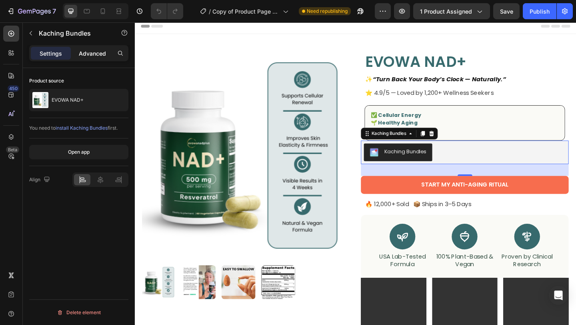
click at [92, 54] on p "Advanced" at bounding box center [92, 53] width 27 height 8
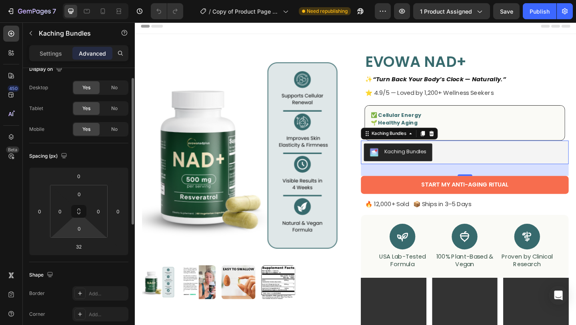
scroll to position [15, 0]
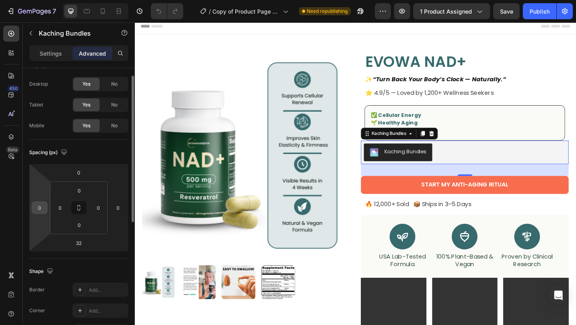
click at [46, 210] on div "0" at bounding box center [40, 207] width 16 height 13
click at [47, 0] on html "7 Version history / Copy of Product Page - [DATE] 12:40:21 Need republishing Pr…" at bounding box center [288, 0] width 576 height 0
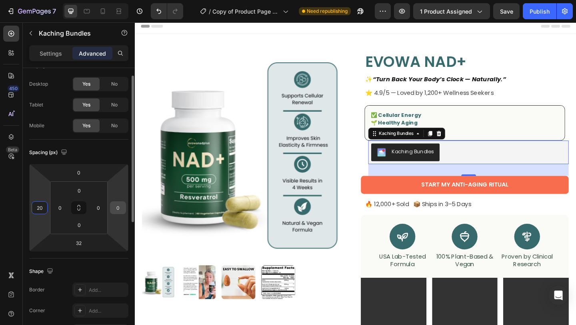
type input "20"
click at [119, 206] on input "0" at bounding box center [118, 208] width 12 height 12
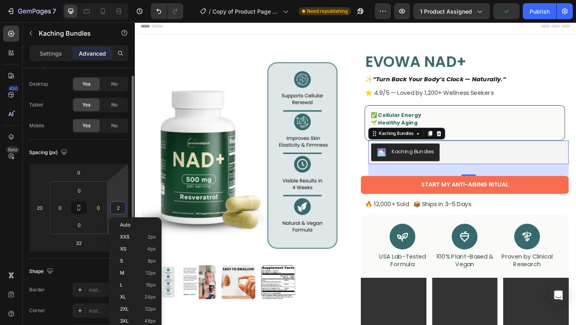
type input "20"
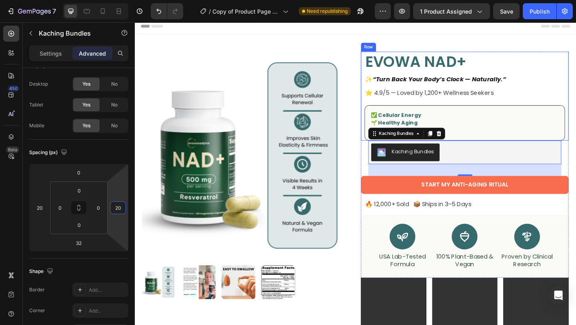
click at [384, 135] on div "EVOWA NAD+ Product Title ✨ “Turn Back Your Body’s Clock — Naturally.” Text Bloc…" at bounding box center [494, 102] width 226 height 97
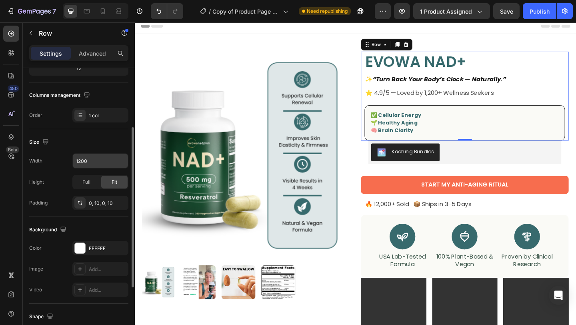
scroll to position [114, 0]
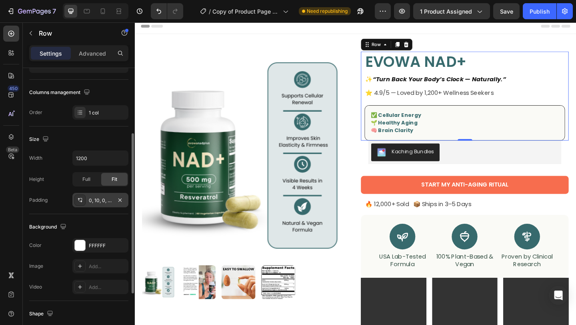
click at [92, 198] on div "0, 10, 0, 10" at bounding box center [100, 200] width 23 height 7
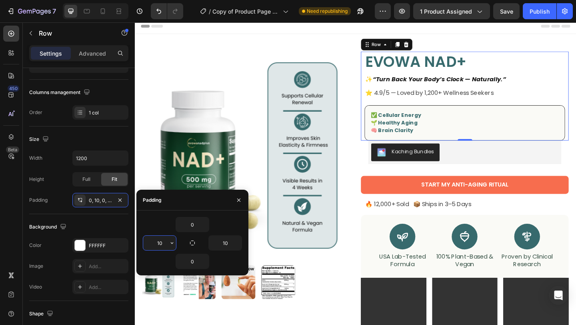
click at [164, 244] on input "10" at bounding box center [159, 243] width 33 height 14
type input "20"
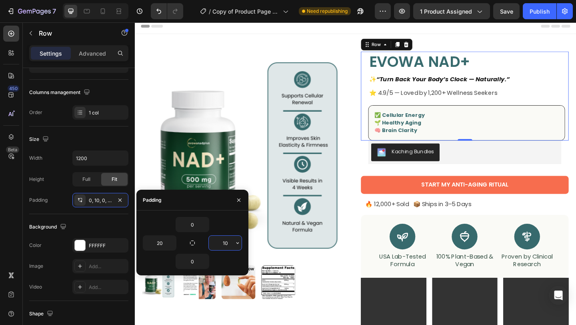
click at [225, 246] on input "10" at bounding box center [225, 243] width 33 height 14
type input "20"
click at [383, 206] on div "Text Block" at bounding box center [396, 209] width 30 height 10
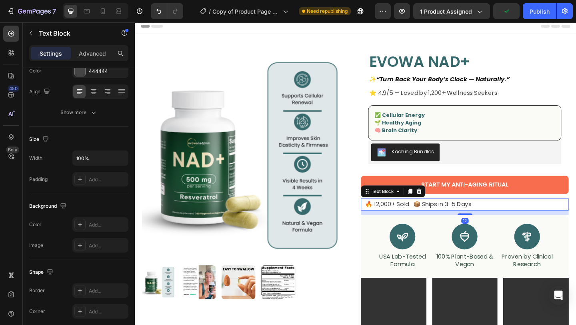
scroll to position [0, 0]
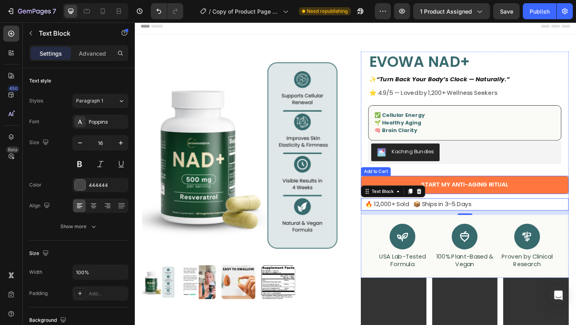
click at [382, 196] on button "Start My Anti-Aging Ritual" at bounding box center [494, 199] width 226 height 20
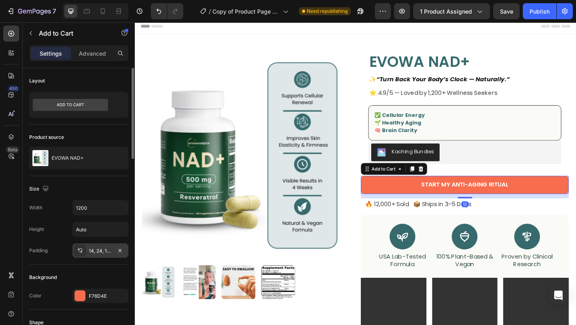
click at [91, 253] on div "14, 24, 14, 24" at bounding box center [100, 250] width 23 height 7
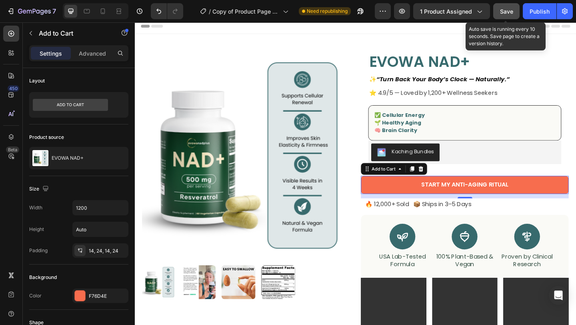
click at [505, 13] on span "Save" at bounding box center [506, 11] width 13 height 7
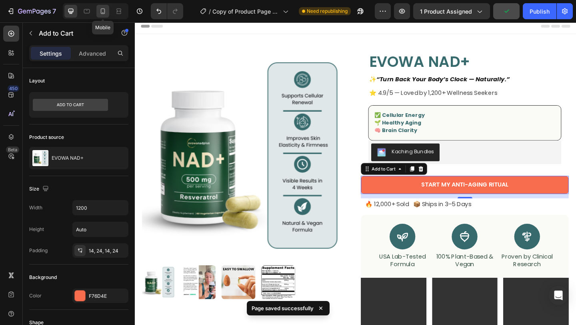
click at [102, 10] on icon at bounding box center [103, 11] width 8 height 8
type input "14"
type input "405"
type input "42"
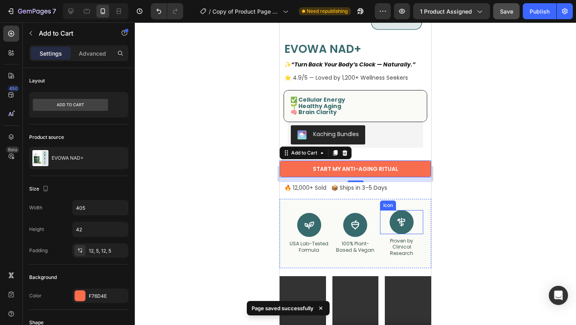
scroll to position [109, 0]
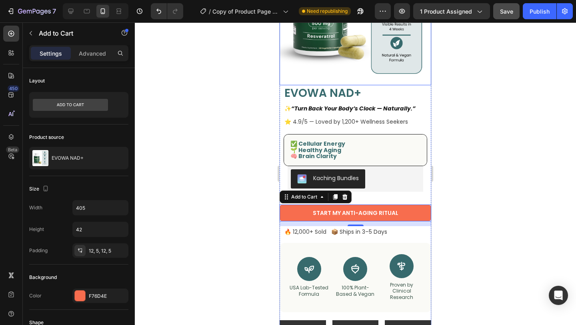
click at [329, 75] on img at bounding box center [356, 6] width 152 height 152
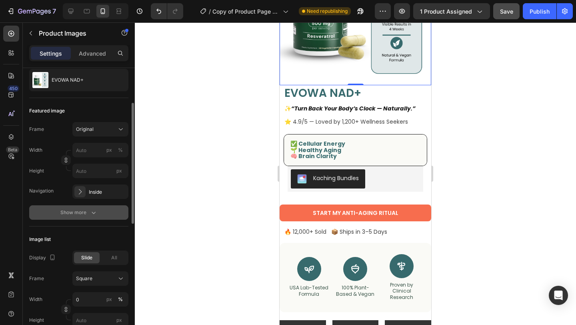
scroll to position [108, 0]
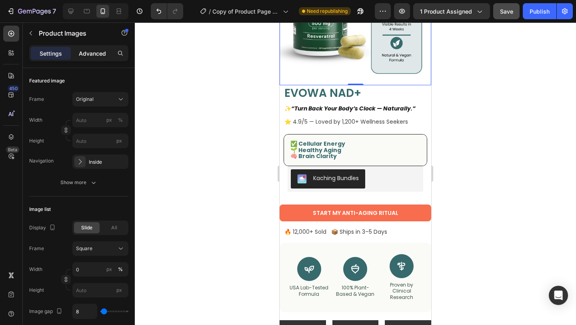
click at [76, 50] on div "Advanced" at bounding box center [92, 53] width 40 height 13
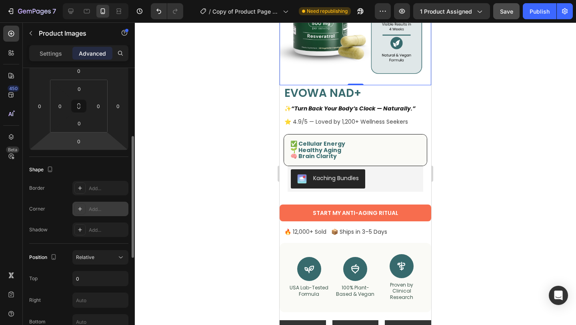
scroll to position [106, 0]
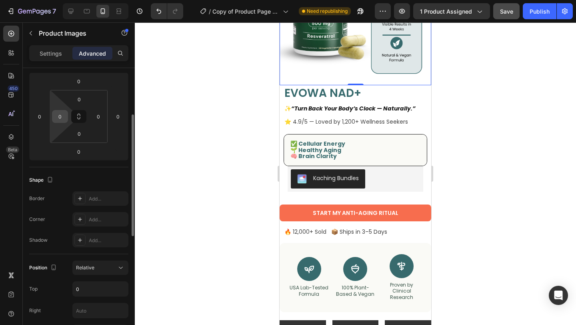
click at [63, 122] on input "0" at bounding box center [60, 116] width 12 height 12
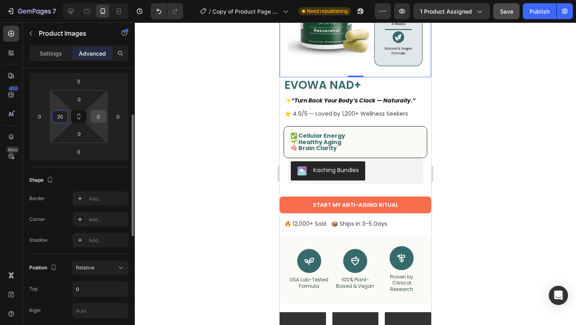
type input "20"
click at [96, 121] on input "0" at bounding box center [98, 116] width 12 height 12
type input "20"
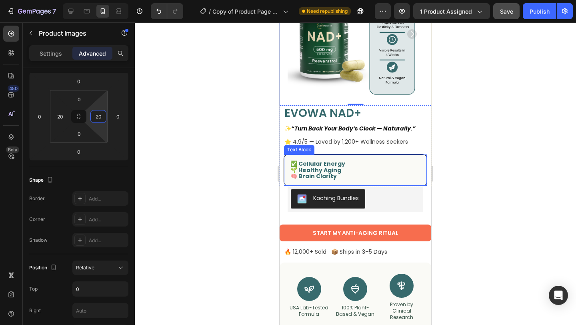
scroll to position [77, 0]
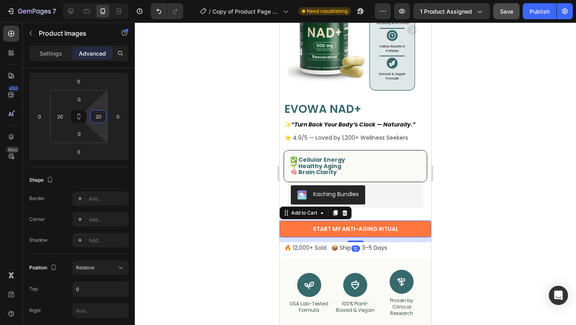
click at [410, 229] on button "Start My Anti-Aging Ritual" at bounding box center [356, 228] width 152 height 17
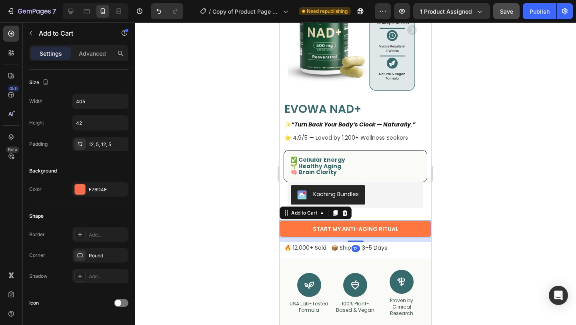
scroll to position [0, 0]
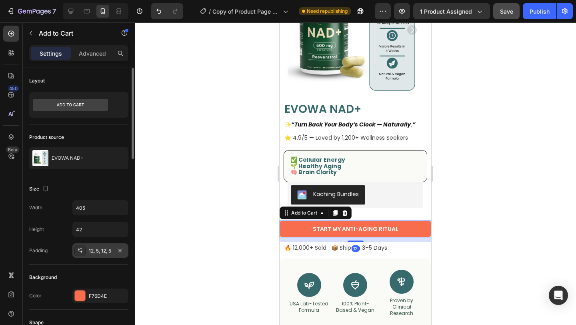
click at [100, 248] on div "12, 5, 12, 5" at bounding box center [100, 250] width 23 height 7
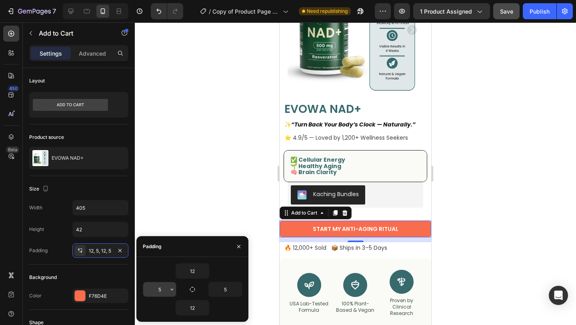
click at [160, 295] on input "5" at bounding box center [159, 289] width 33 height 14
type input "5"
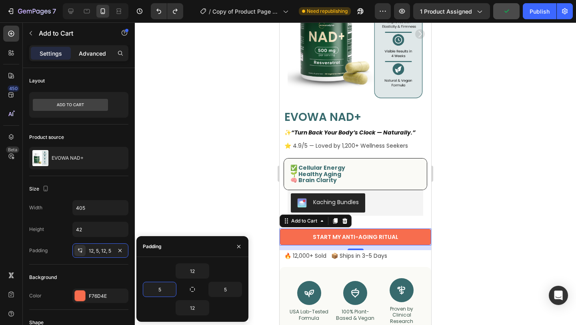
click at [96, 52] on p "Advanced" at bounding box center [92, 53] width 27 height 8
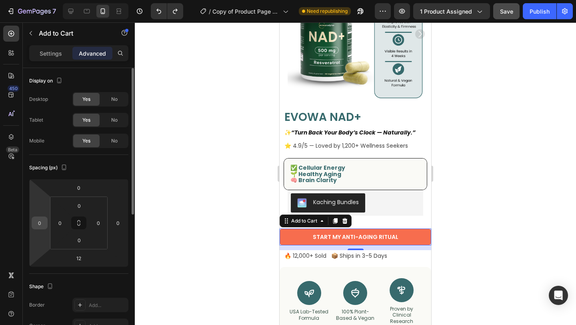
click at [41, 226] on input "0" at bounding box center [40, 223] width 12 height 12
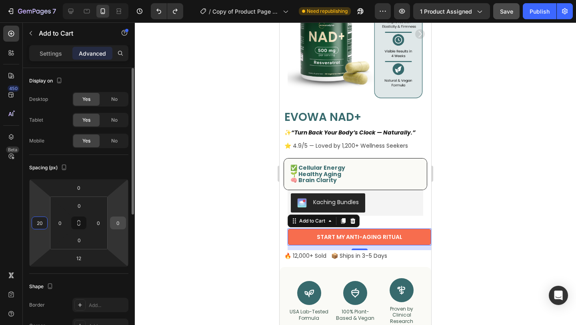
type input "20"
click at [122, 224] on input "0" at bounding box center [118, 223] width 12 height 12
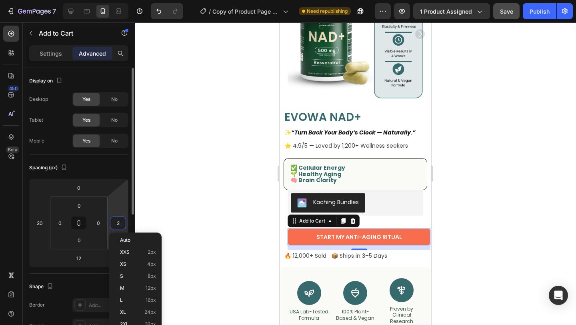
type input "20"
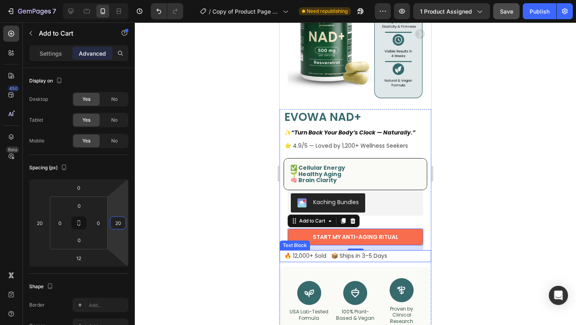
click at [418, 258] on p "🔥 12,000+ Sold 📦 Ships in 3–5 Days" at bounding box center [355, 256] width 142 height 10
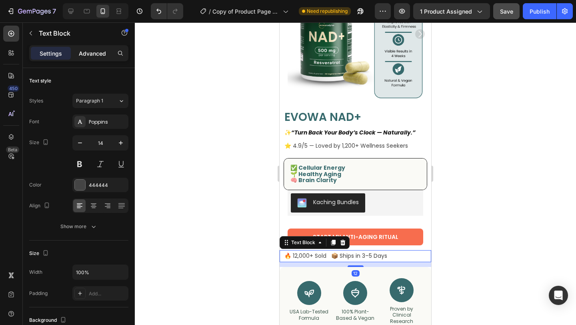
click at [95, 52] on p "Advanced" at bounding box center [92, 53] width 27 height 8
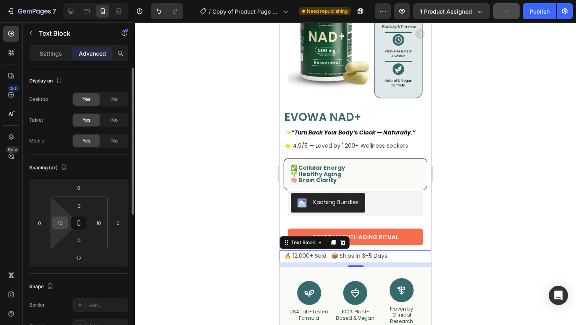
click at [57, 225] on input "10" at bounding box center [60, 223] width 12 height 12
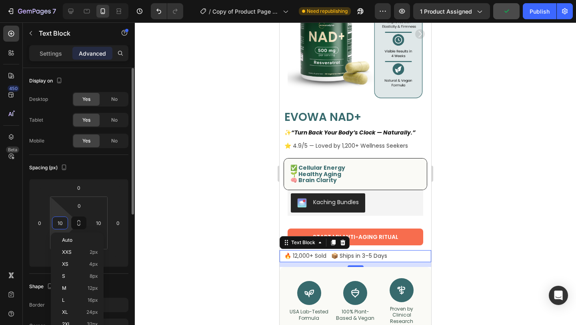
click at [57, 225] on input "10" at bounding box center [60, 223] width 12 height 12
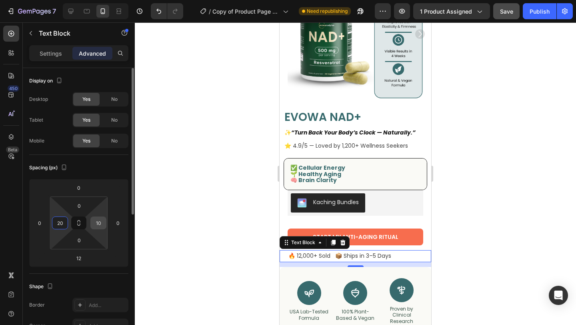
type input "20"
click at [105, 220] on div "10" at bounding box center [98, 222] width 16 height 13
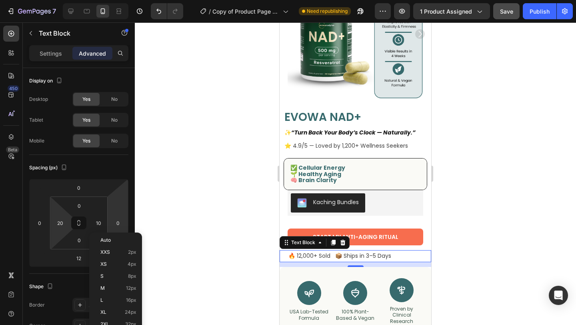
click at [116, 0] on html "7 Version history / Copy of Product Page - Jun 18, 12:40:21 Need republishing P…" at bounding box center [288, 0] width 576 height 0
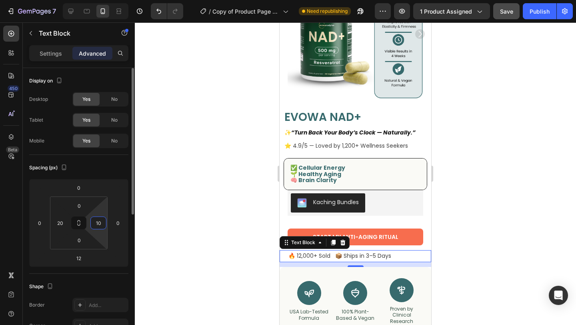
click at [101, 217] on input "10" at bounding box center [98, 223] width 12 height 12
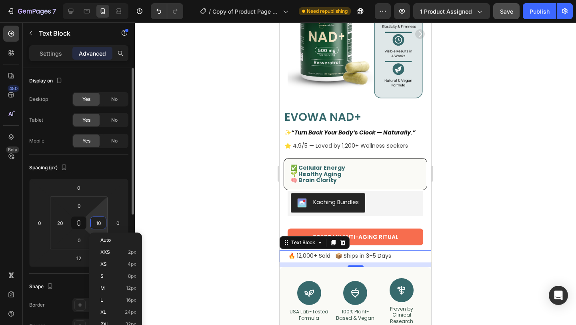
click at [101, 217] on input "10" at bounding box center [98, 223] width 12 height 12
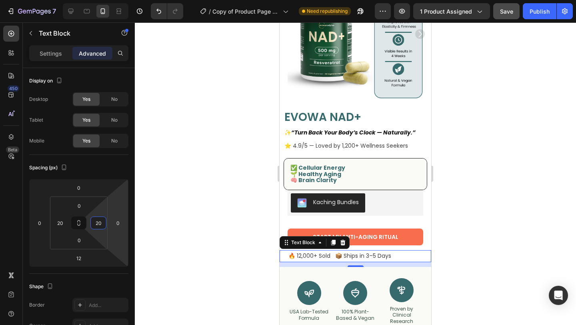
type input "20"
click at [262, 200] on div at bounding box center [355, 173] width 441 height 302
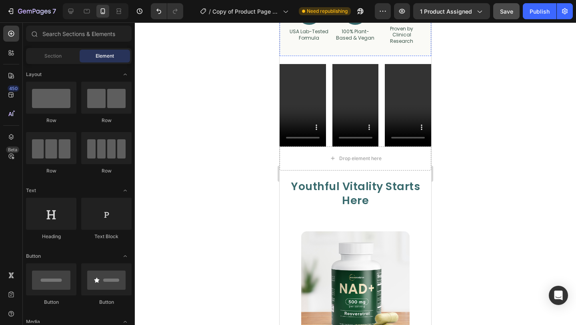
scroll to position [361, 0]
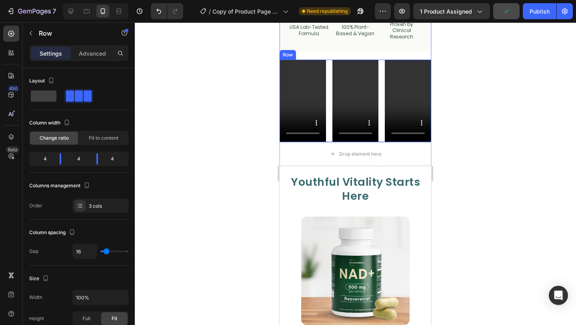
click at [329, 68] on div "Video Video Video Row" at bounding box center [356, 101] width 152 height 82
click at [101, 49] on p "Advanced" at bounding box center [92, 53] width 27 height 8
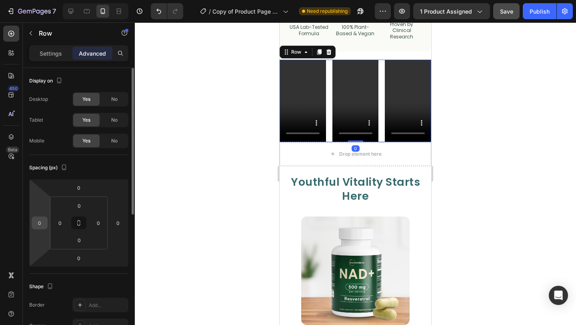
click at [37, 226] on input "0" at bounding box center [40, 223] width 12 height 12
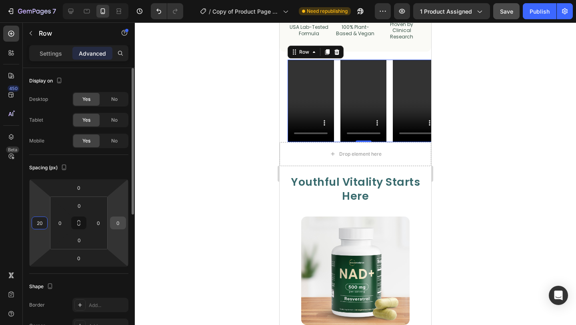
type input "20"
click at [122, 220] on input "0" at bounding box center [118, 223] width 12 height 12
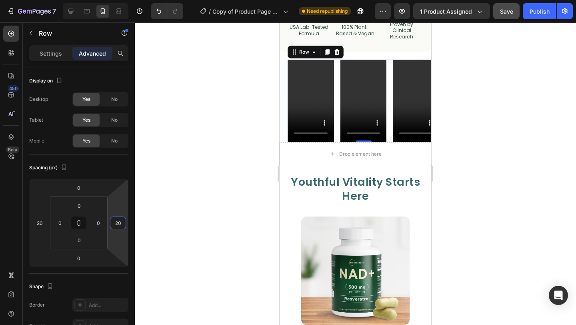
type input "20"
click at [506, 145] on div at bounding box center [355, 173] width 441 height 302
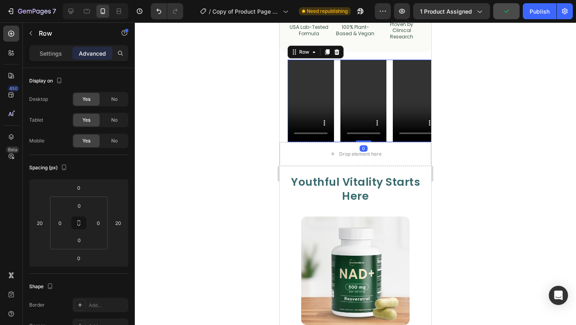
click at [335, 132] on div "Video Video Video Row 0" at bounding box center [364, 101] width 152 height 82
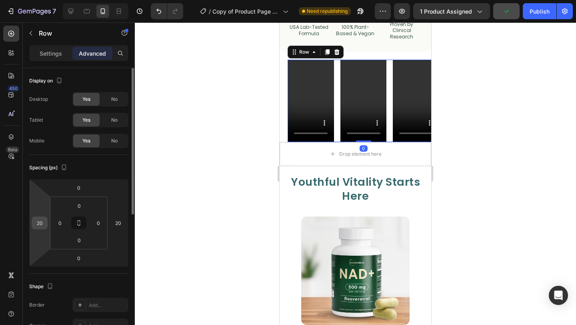
click at [44, 224] on input "20" at bounding box center [40, 223] width 12 height 12
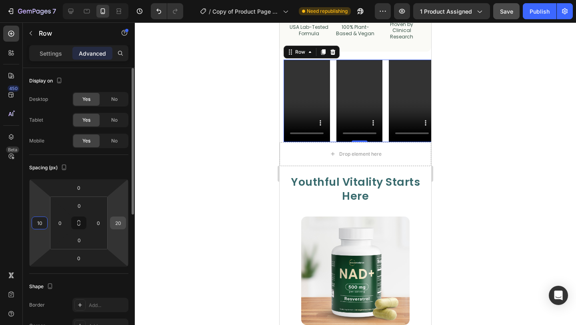
type input "10"
click at [116, 220] on input "20" at bounding box center [118, 223] width 12 height 12
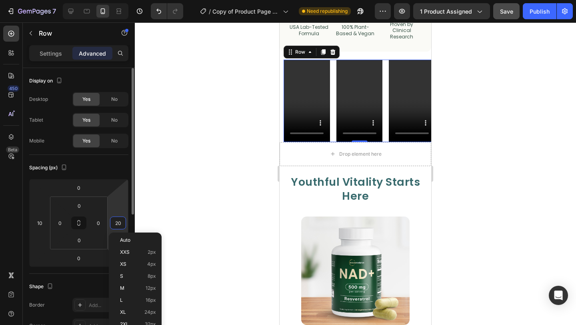
click at [116, 220] on input "20" at bounding box center [118, 223] width 12 height 12
type input "10"
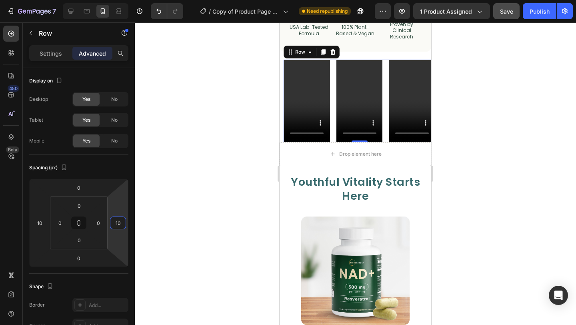
click at [510, 115] on div at bounding box center [355, 173] width 441 height 302
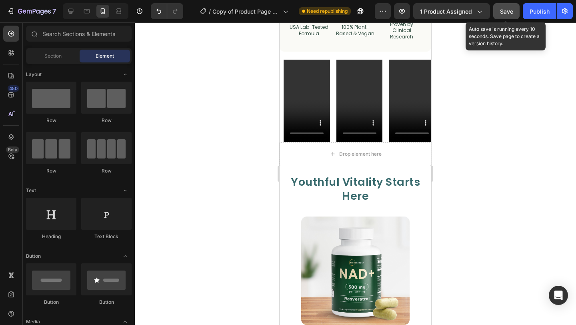
click at [509, 18] on button "Save" at bounding box center [506, 11] width 26 height 16
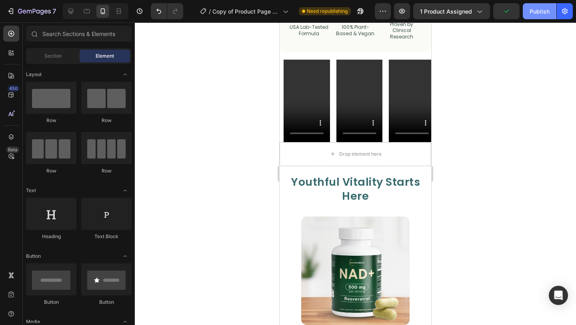
click at [536, 16] on button "Publish" at bounding box center [540, 11] width 34 height 16
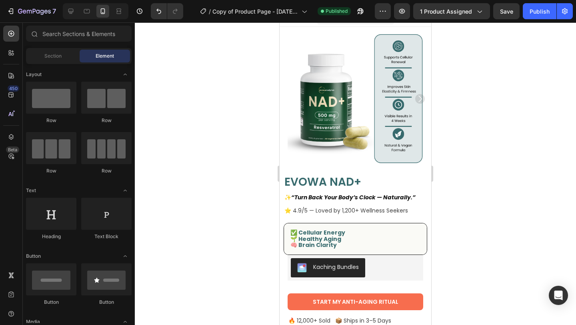
scroll to position [0, 0]
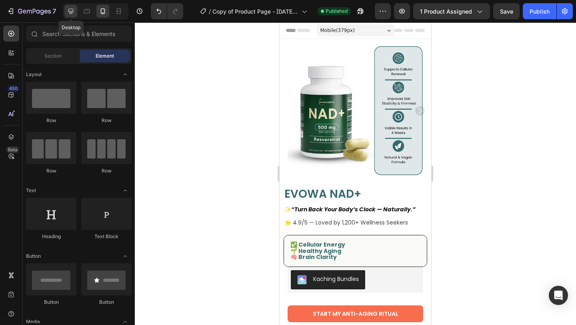
click at [71, 14] on icon at bounding box center [71, 11] width 8 height 8
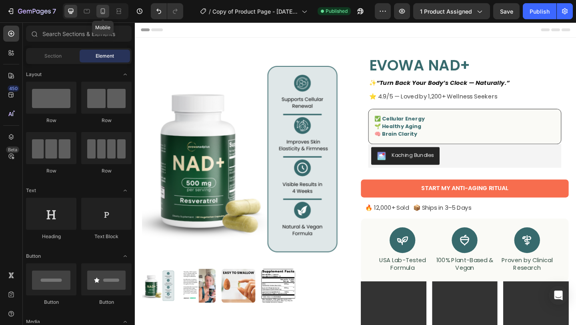
click at [100, 9] on icon at bounding box center [103, 11] width 8 height 8
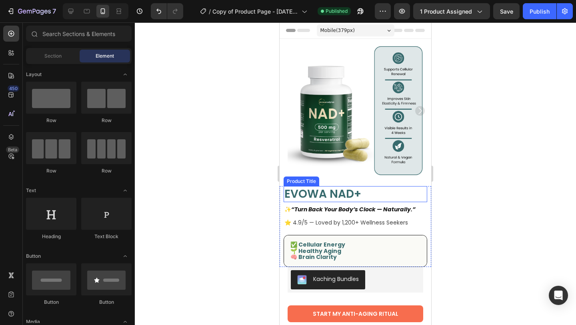
click at [316, 194] on h1 "EVOWA NAD+" at bounding box center [356, 194] width 144 height 16
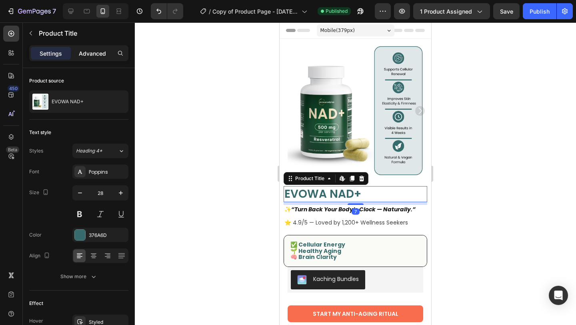
click at [109, 53] on div "Advanced" at bounding box center [92, 53] width 40 height 13
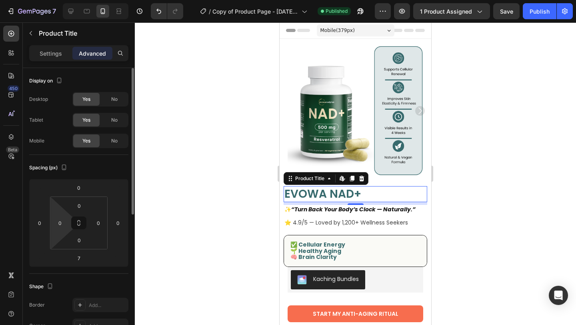
click at [50, 230] on icon at bounding box center [79, 223] width 58 height 53
click at [47, 227] on div "0" at bounding box center [40, 222] width 16 height 13
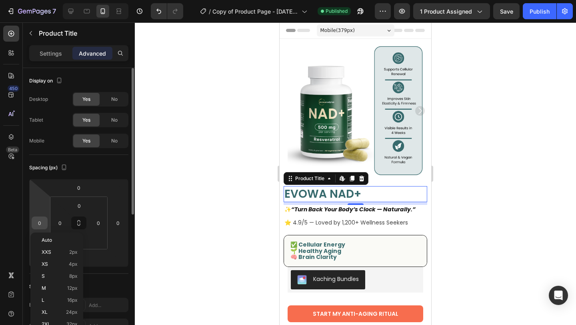
click at [47, 227] on div "0" at bounding box center [40, 222] width 16 height 13
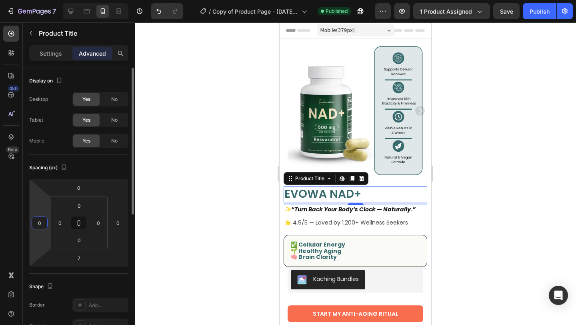
click at [40, 222] on input "0" at bounding box center [40, 223] width 12 height 12
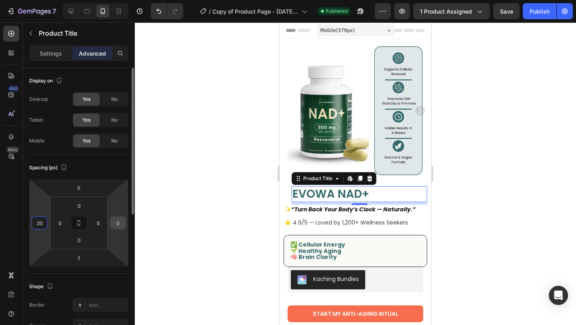
type input "20"
click at [119, 222] on input "0" at bounding box center [118, 223] width 12 height 12
type input "20"
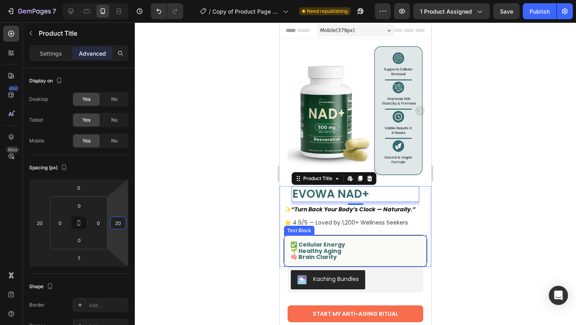
click at [359, 262] on div "✅ Cellular Energy 🌱 Healthy Aging 🧠 Brain Clarity" at bounding box center [355, 250] width 143 height 31
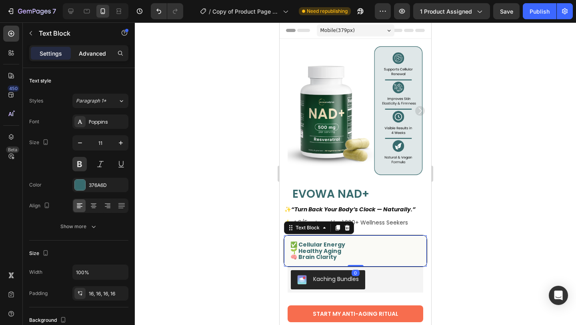
click at [99, 54] on p "Advanced" at bounding box center [92, 53] width 27 height 8
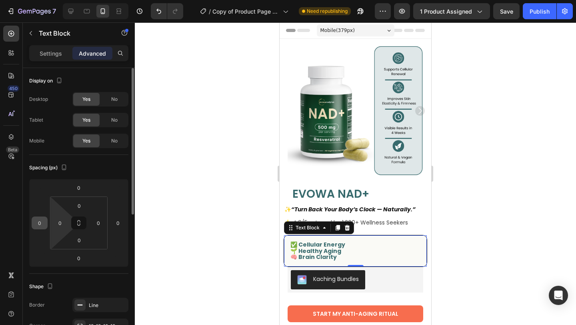
click at [45, 224] on input "0" at bounding box center [40, 223] width 12 height 12
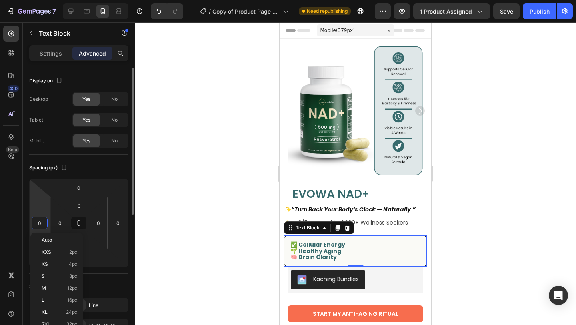
paste input "2"
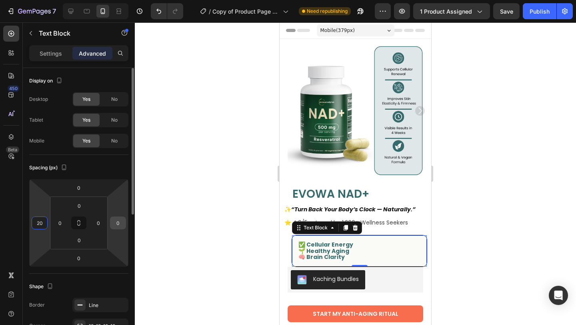
type input "20"
click at [116, 222] on input "0" at bounding box center [118, 223] width 12 height 12
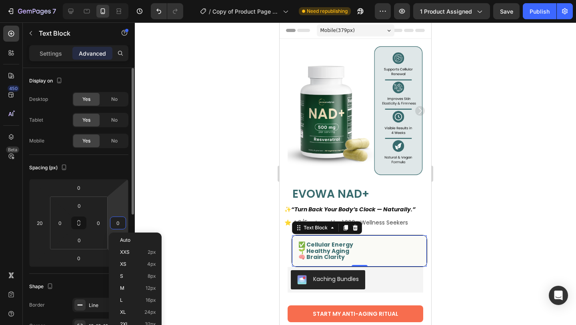
paste input "2"
type input "20"
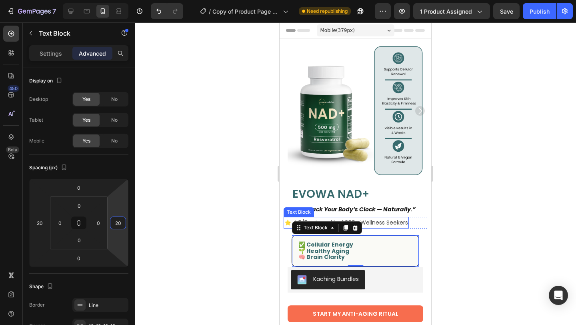
click at [284, 222] on p "⭐ 4.9/5 — Loved by 1,200+ Wellness Seekers" at bounding box center [346, 223] width 124 height 10
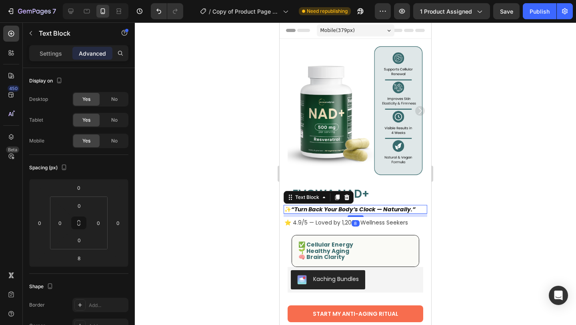
click at [376, 211] on icon "“Turn Back Your Body’s Clock — Naturally.”" at bounding box center [353, 209] width 124 height 8
click at [293, 206] on icon "“Turn Back Your Body’s Clock — Naturally.”" at bounding box center [353, 209] width 124 height 8
click at [292, 208] on icon "“Turn Back Your Body’s Clock — Naturally.”" at bounding box center [353, 209] width 124 height 8
click at [286, 209] on p "✨ “Turn Back Your Body’s Clock — Naturally.”" at bounding box center [355, 209] width 142 height 7
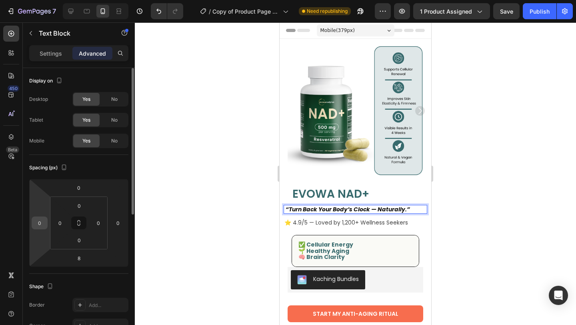
click at [39, 225] on input "0" at bounding box center [40, 223] width 12 height 12
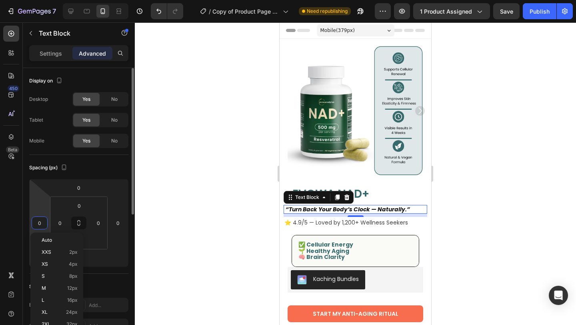
click at [42, 221] on input "0" at bounding box center [40, 223] width 12 height 12
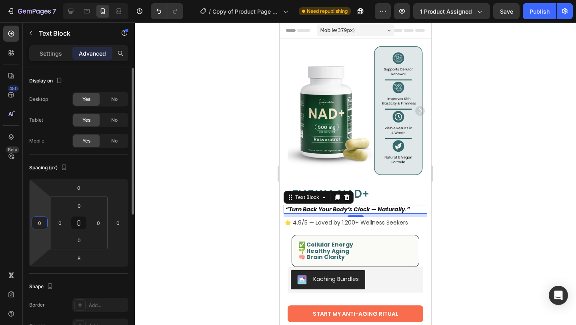
click at [42, 221] on input "0" at bounding box center [40, 223] width 12 height 12
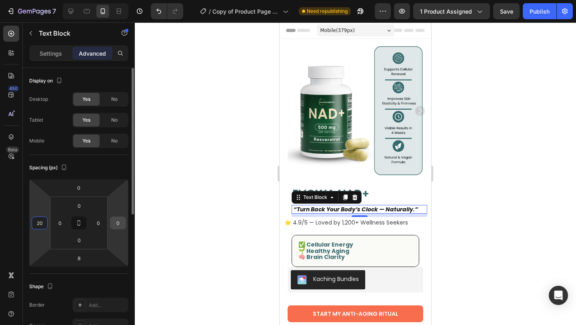
type input "20"
click at [126, 221] on div "0" at bounding box center [118, 222] width 16 height 13
click at [124, 221] on div "0" at bounding box center [118, 222] width 16 height 13
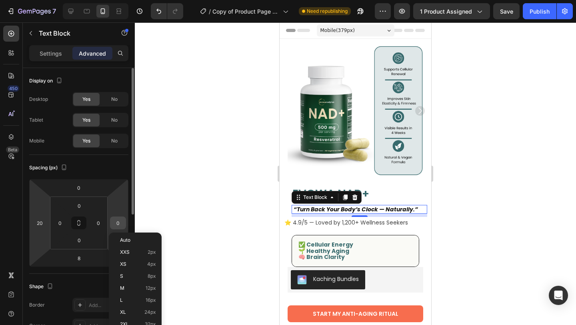
click at [124, 221] on div "0" at bounding box center [118, 222] width 16 height 13
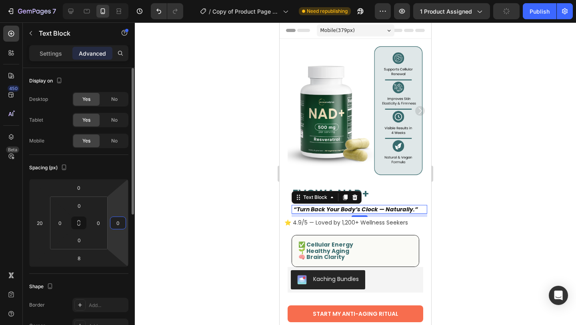
click at [119, 222] on input "0" at bounding box center [118, 223] width 12 height 12
type input "20"
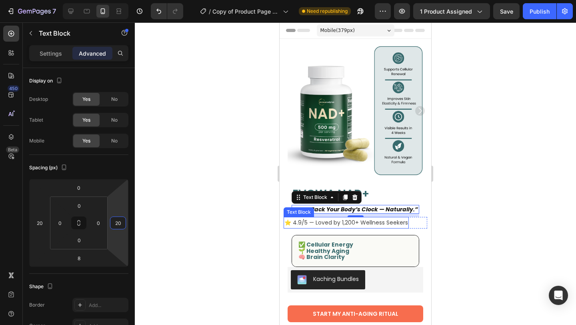
click at [306, 223] on p "⭐ 4.9/5 — Loved by 1,200+ Wellness Seekers" at bounding box center [346, 223] width 124 height 10
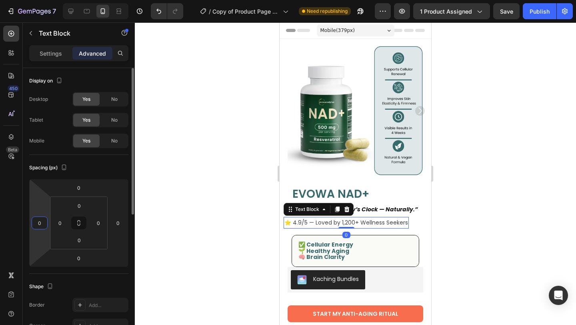
click at [40, 224] on input "0" at bounding box center [40, 223] width 12 height 12
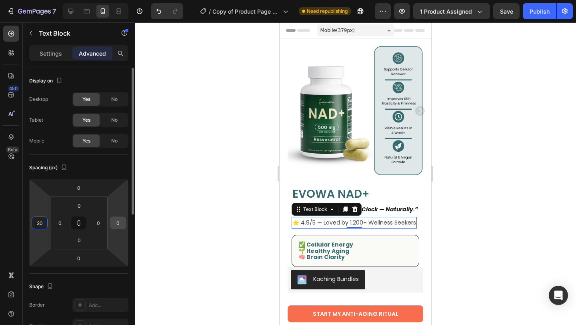
type input "20"
click at [121, 224] on input "0" at bounding box center [118, 223] width 12 height 12
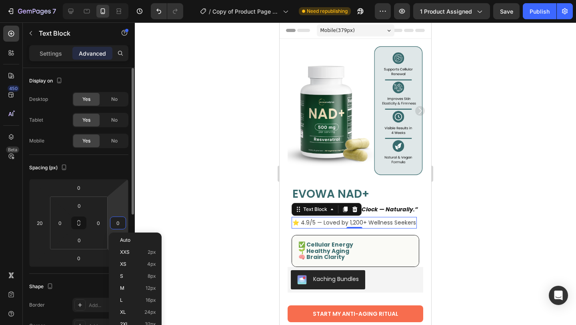
click at [121, 224] on input "0" at bounding box center [118, 223] width 12 height 12
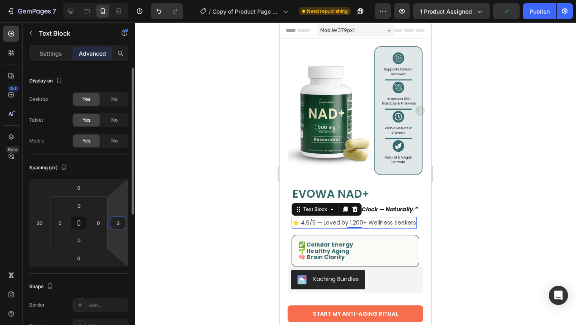
type input "20"
click at [247, 114] on div at bounding box center [355, 173] width 441 height 302
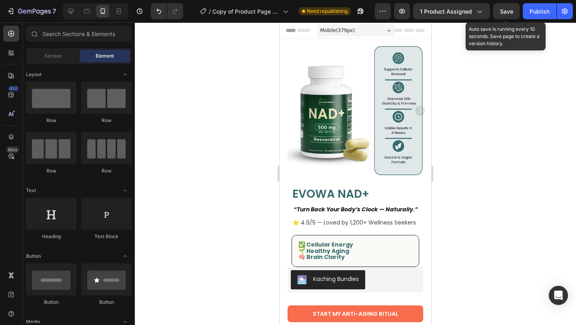
click at [504, 15] on div "Save" at bounding box center [506, 11] width 13 height 8
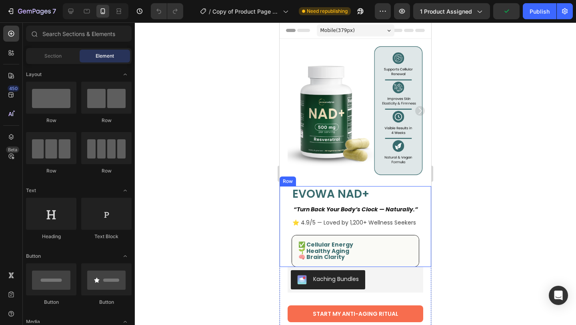
click at [287, 254] on div "EVOWA NAD+ Product Title “Turn Back Your Body’s Clock — Naturally.” Text Block …" at bounding box center [356, 226] width 144 height 81
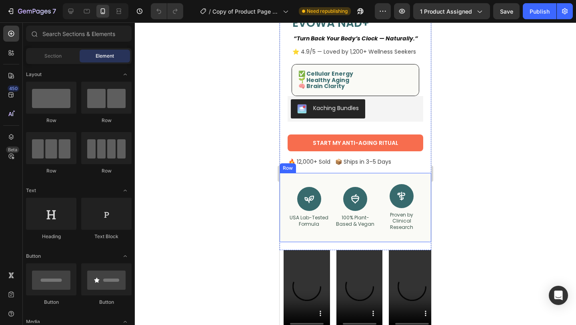
scroll to position [219, 0]
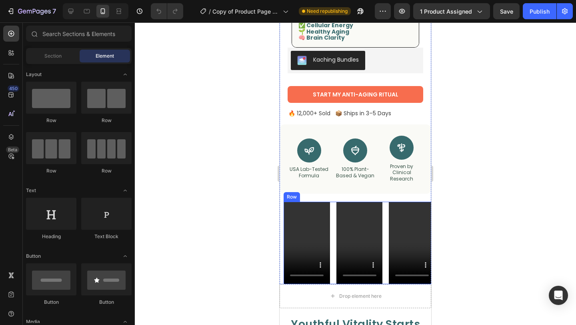
click at [335, 272] on div "Video Video Video Row" at bounding box center [360, 243] width 152 height 82
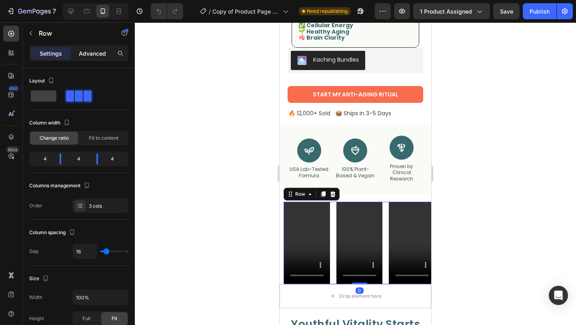
click at [106, 49] on p "Advanced" at bounding box center [92, 53] width 27 height 8
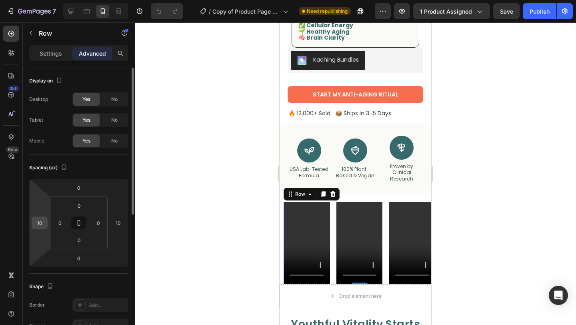
click at [46, 220] on div "10" at bounding box center [40, 222] width 16 height 13
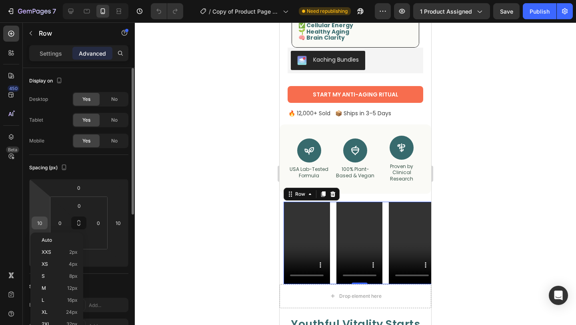
click at [46, 220] on div "10" at bounding box center [40, 222] width 16 height 13
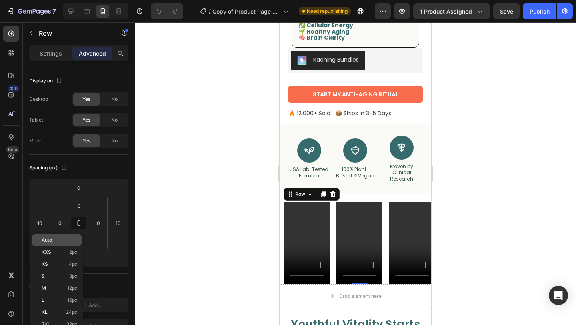
click at [51, 238] on span "Auto" at bounding box center [47, 240] width 10 height 6
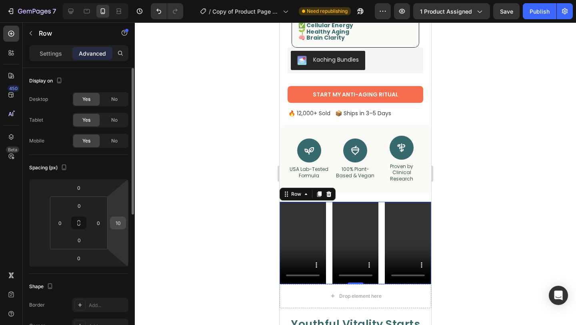
click at [120, 222] on input "10" at bounding box center [118, 223] width 12 height 12
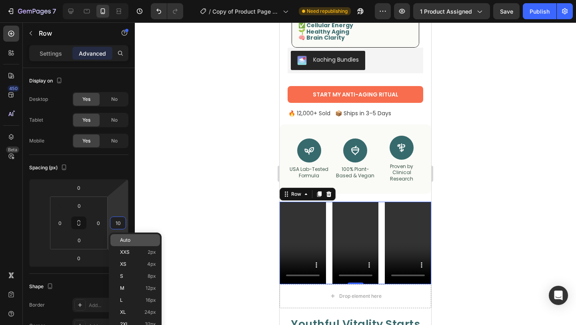
click at [138, 240] on p "Auto" at bounding box center [138, 240] width 36 height 6
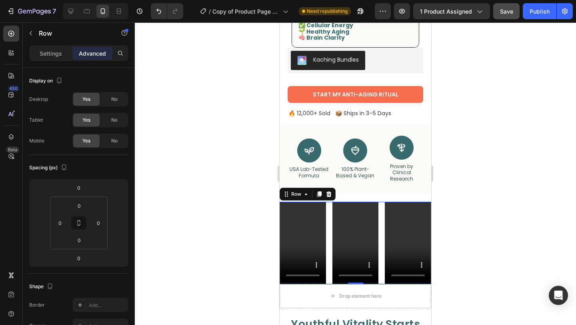
click at [505, 13] on span "Save" at bounding box center [506, 11] width 13 height 7
click at [525, 10] on button "Publish" at bounding box center [540, 11] width 34 height 16
click at [529, 10] on button "Publish" at bounding box center [540, 11] width 34 height 16
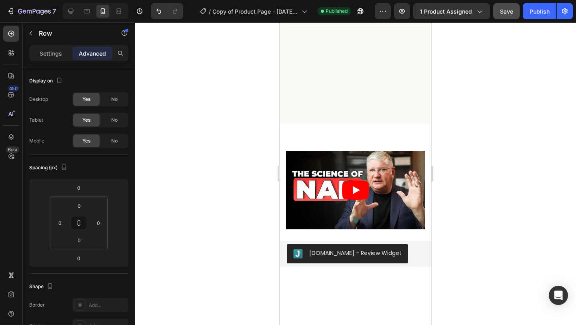
scroll to position [1786, 0]
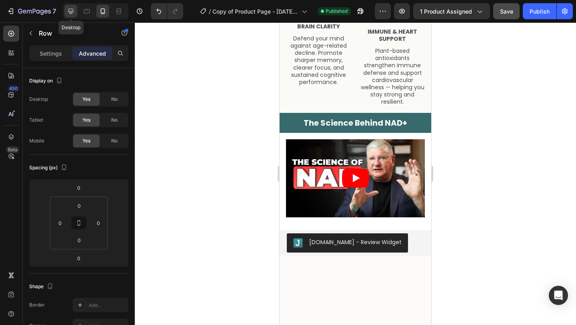
click at [74, 15] on icon at bounding box center [71, 11] width 8 height 8
type input "0"
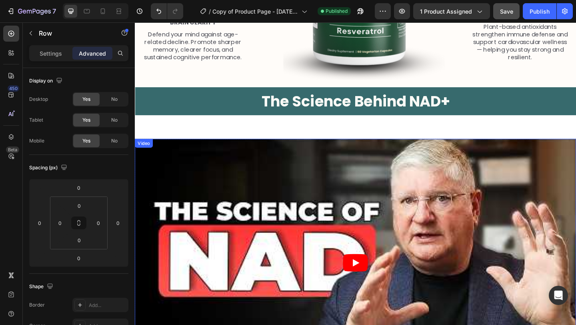
scroll to position [1796, 0]
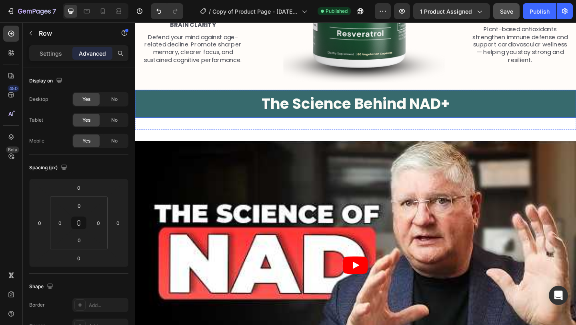
click at [230, 108] on h2 "The Science Behind NAD+" at bounding box center [375, 111] width 480 height 30
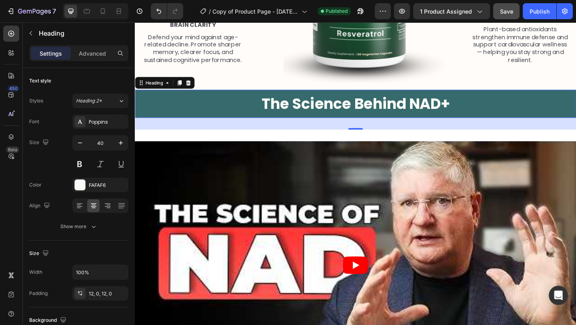
click at [194, 119] on h2 "The Science Behind NAD+" at bounding box center [375, 111] width 480 height 30
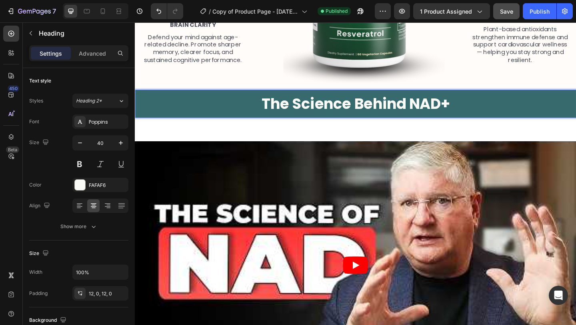
click at [193, 108] on p "The Science Behind NAD+" at bounding box center [375, 110] width 478 height 21
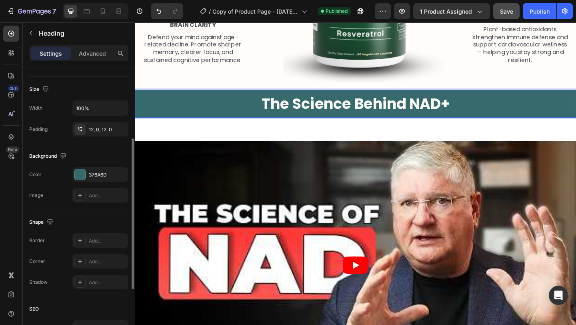
scroll to position [166, 0]
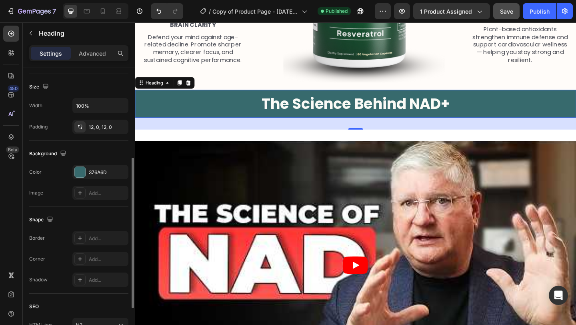
click at [90, 173] on div "376A6D" at bounding box center [108, 172] width 38 height 7
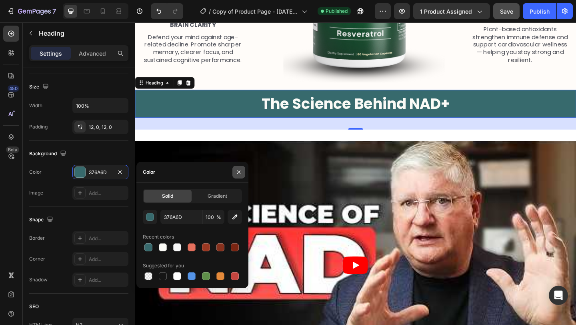
click at [234, 170] on button "button" at bounding box center [238, 172] width 13 height 13
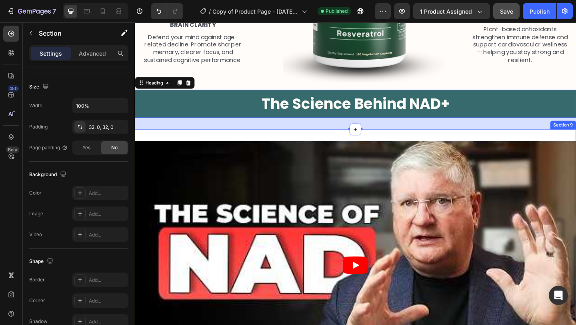
click at [220, 144] on div "Video Carousel Section 9" at bounding box center [375, 290] width 480 height 302
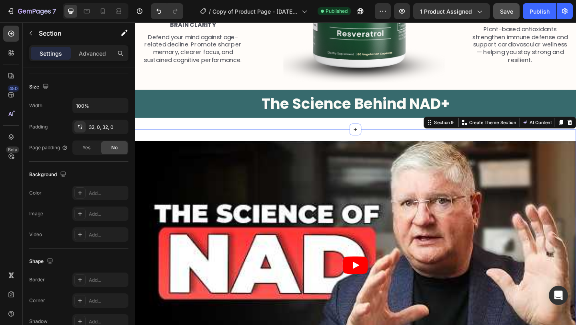
scroll to position [0, 0]
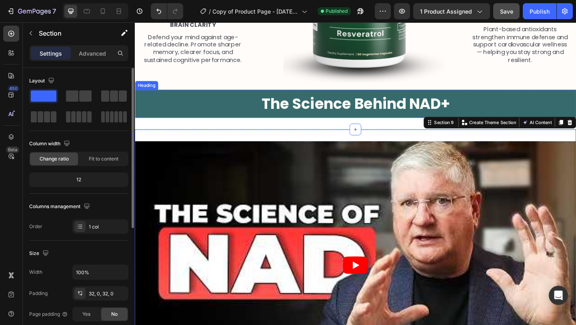
click at [210, 123] on h2 "⁠⁠⁠⁠⁠⁠⁠ The Science Behind NAD+" at bounding box center [375, 111] width 480 height 30
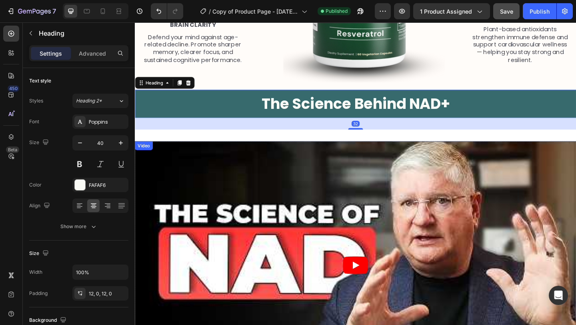
click at [217, 152] on article at bounding box center [375, 287] width 480 height 270
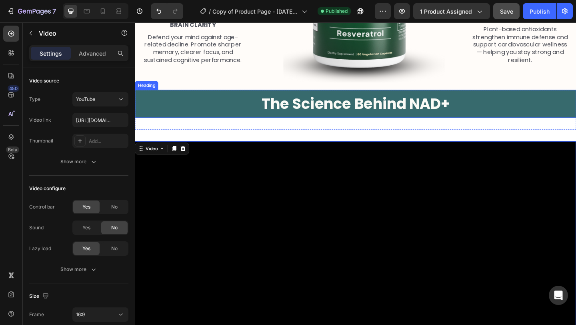
click at [202, 119] on p "⁠⁠⁠⁠⁠⁠⁠ The Science Behind NAD+" at bounding box center [375, 110] width 478 height 21
